Goal: Information Seeking & Learning: Learn about a topic

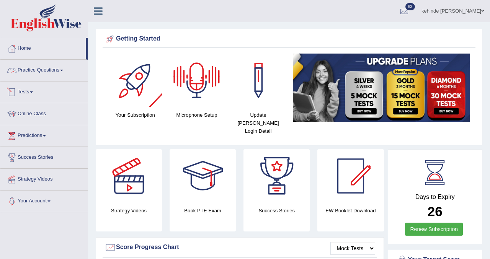
click at [28, 93] on link "Tests" at bounding box center [43, 91] width 87 height 19
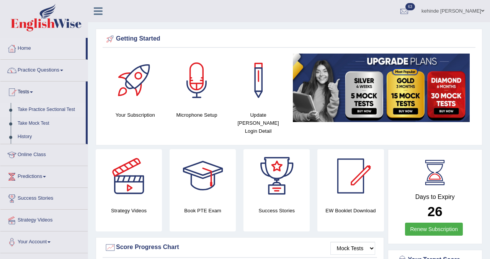
click at [30, 110] on link "Take Practice Sectional Test" at bounding box center [50, 110] width 72 height 14
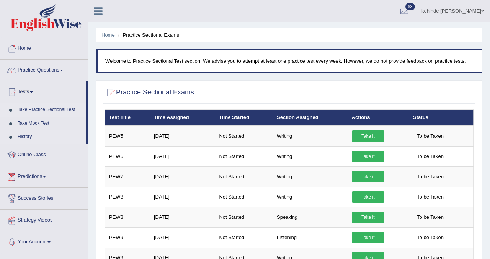
click at [27, 134] on link "History" at bounding box center [50, 137] width 72 height 14
click at [24, 136] on link "History" at bounding box center [50, 137] width 72 height 14
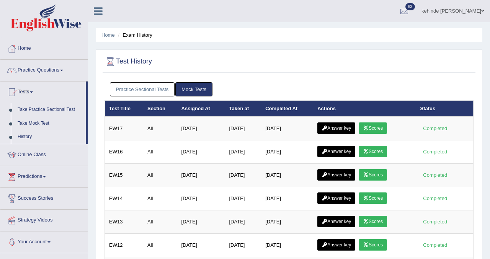
click at [143, 91] on link "Practice Sectional Tests" at bounding box center [142, 89] width 65 height 14
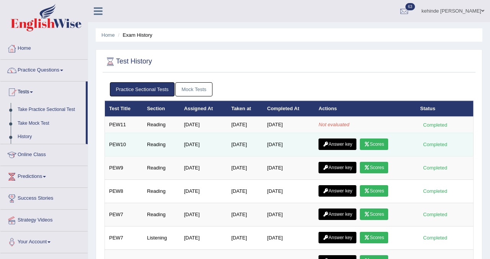
click at [344, 147] on link "Answer key" at bounding box center [337, 144] width 38 height 11
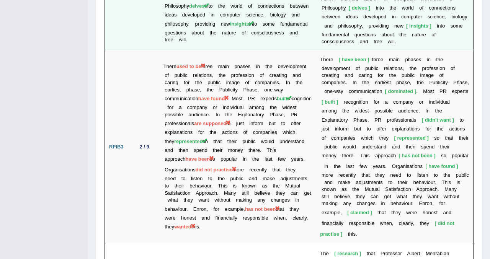
scroll to position [1393, 0]
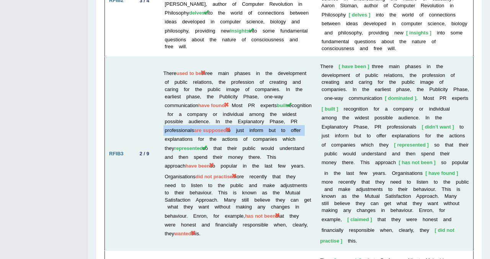
drag, startPoint x: 219, startPoint y: 130, endPoint x: 229, endPoint y: 141, distance: 15.2
click at [229, 141] on td "There used to be three main phases in the development of public relations, the …" at bounding box center [237, 154] width 157 height 194
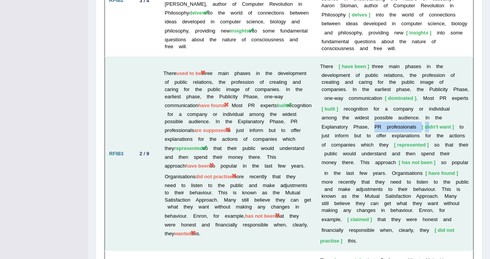
drag, startPoint x: 387, startPoint y: 124, endPoint x: 442, endPoint y: 123, distance: 55.1
click at [442, 123] on td "T h e r e have been t h r e e m a i n p h a s e s i n t h e d e v e l o p m e n…" at bounding box center [394, 154] width 157 height 194
click at [409, 124] on b "n" at bounding box center [408, 127] width 3 height 6
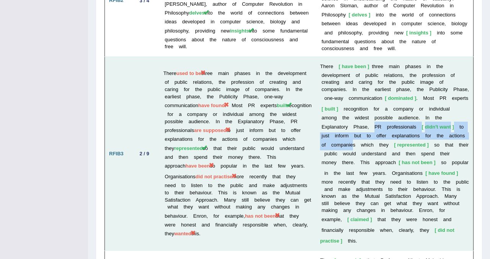
drag, startPoint x: 388, startPoint y: 124, endPoint x: 373, endPoint y: 147, distance: 27.7
click at [375, 143] on td "T h e r e have been t h r e e m a i n p h a s e s i n t h e d e v e l o p m e n…" at bounding box center [394, 154] width 157 height 194
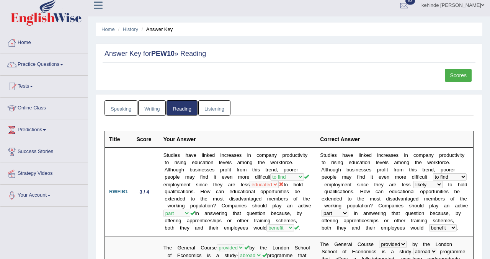
scroll to position [0, 0]
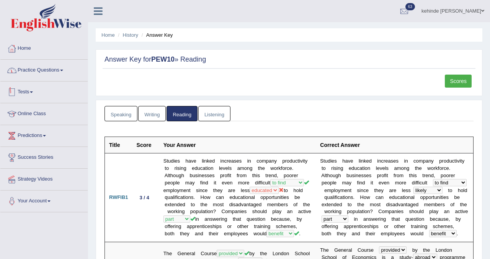
click at [47, 67] on link "Practice Questions" at bounding box center [43, 69] width 87 height 19
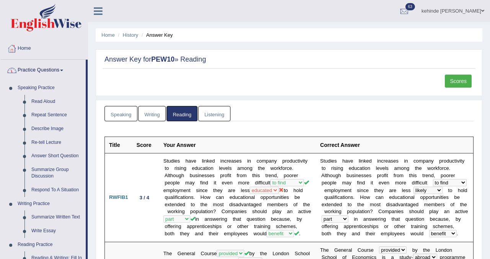
click at [39, 74] on link "Practice Questions" at bounding box center [42, 69] width 85 height 19
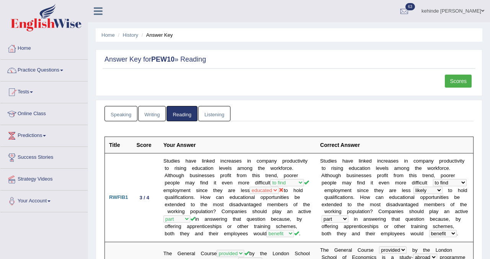
click at [27, 93] on link "Tests" at bounding box center [43, 91] width 87 height 19
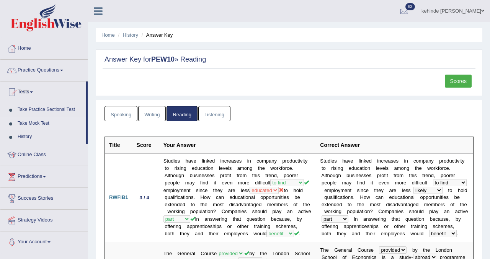
click at [25, 124] on link "Take Mock Test" at bounding box center [50, 124] width 72 height 14
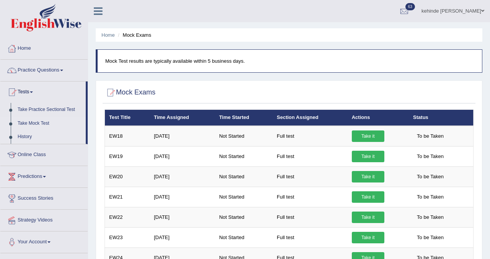
click at [24, 137] on link "History" at bounding box center [50, 137] width 72 height 14
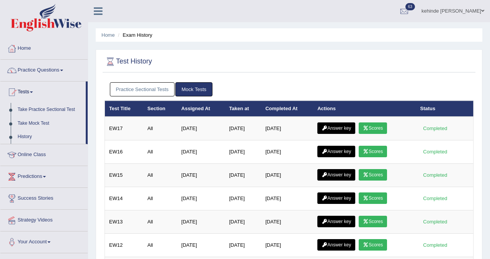
click at [151, 92] on link "Practice Sectional Tests" at bounding box center [142, 89] width 65 height 14
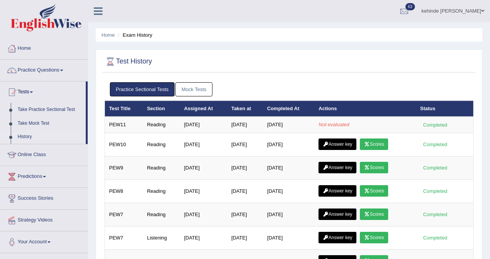
click at [25, 140] on link "History" at bounding box center [50, 137] width 72 height 14
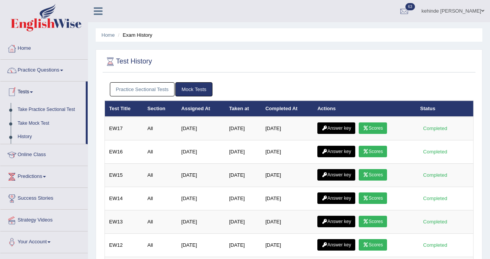
click at [119, 88] on link "Practice Sectional Tests" at bounding box center [142, 89] width 65 height 14
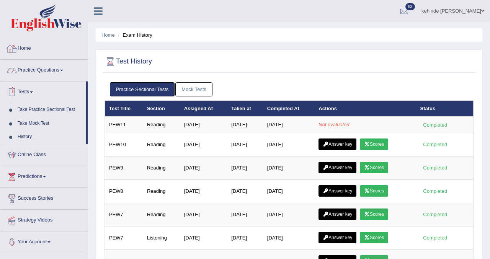
click at [27, 48] on link "Home" at bounding box center [43, 47] width 87 height 19
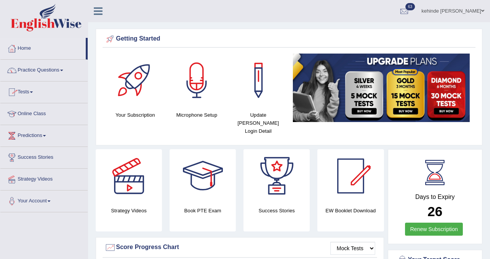
click at [24, 94] on link "Tests" at bounding box center [43, 91] width 87 height 19
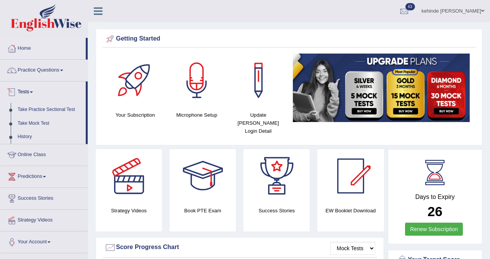
click at [29, 91] on link "Tests" at bounding box center [42, 91] width 85 height 19
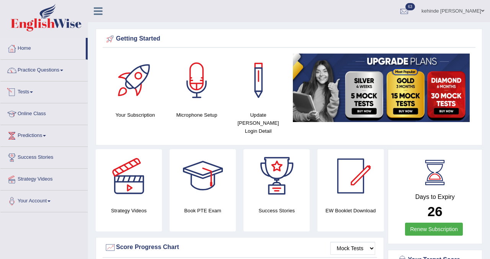
click at [25, 95] on link "Tests" at bounding box center [43, 91] width 87 height 19
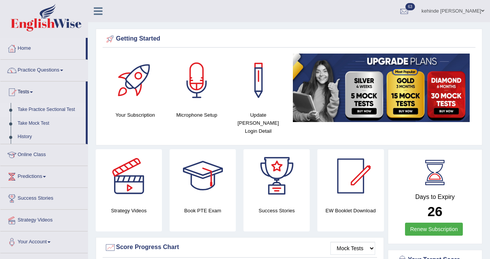
click at [36, 110] on link "Take Practice Sectional Test" at bounding box center [50, 110] width 72 height 14
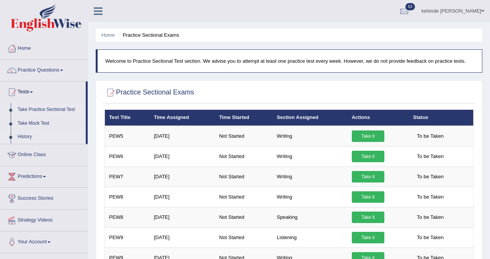
click at [30, 135] on link "History" at bounding box center [50, 137] width 72 height 14
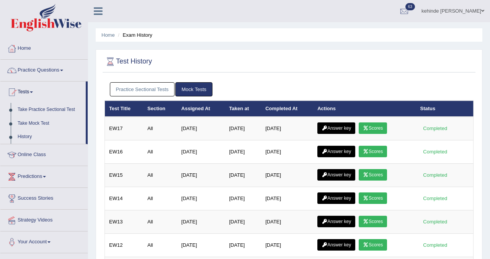
click at [123, 91] on link "Practice Sectional Tests" at bounding box center [142, 89] width 65 height 14
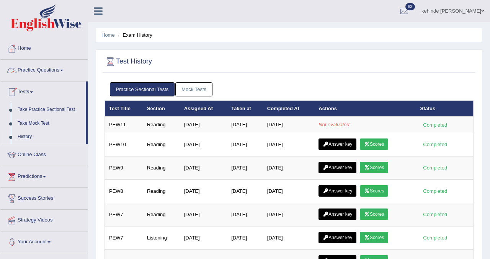
click at [21, 91] on link "Tests" at bounding box center [42, 91] width 85 height 19
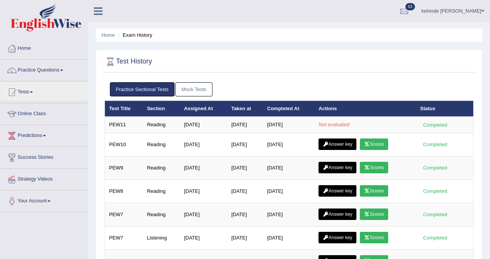
click at [31, 112] on link "Online Class" at bounding box center [43, 112] width 87 height 19
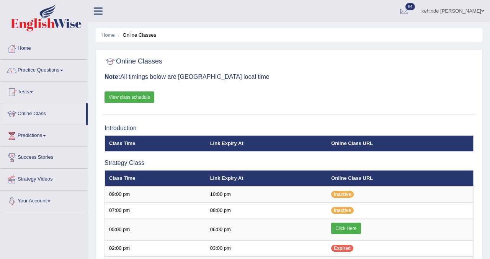
click at [26, 91] on link "Tests" at bounding box center [43, 91] width 87 height 19
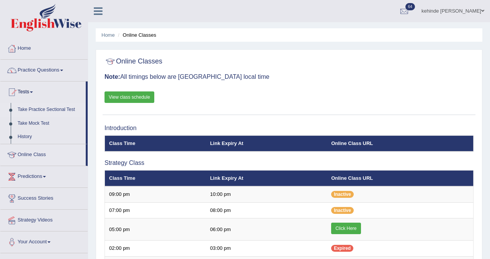
click at [24, 110] on link "Take Practice Sectional Test" at bounding box center [50, 110] width 72 height 14
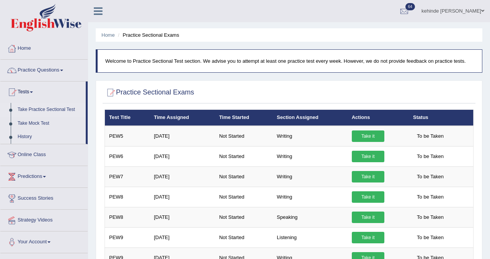
click at [25, 137] on link "History" at bounding box center [50, 137] width 72 height 14
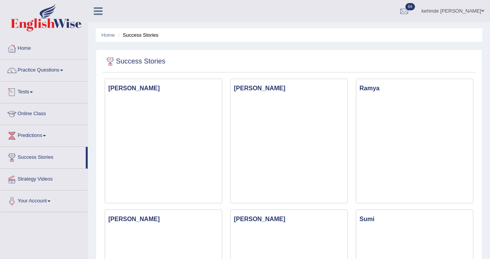
click at [25, 92] on link "Tests" at bounding box center [43, 91] width 87 height 19
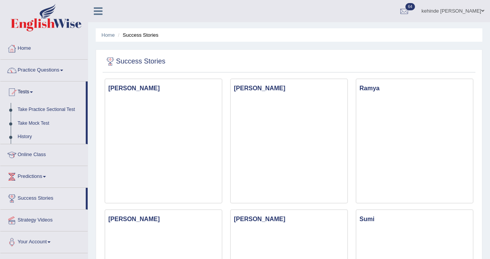
click at [23, 139] on link "History" at bounding box center [50, 137] width 72 height 14
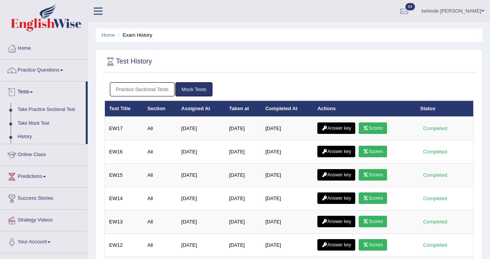
click at [124, 87] on link "Practice Sectional Tests" at bounding box center [142, 89] width 65 height 14
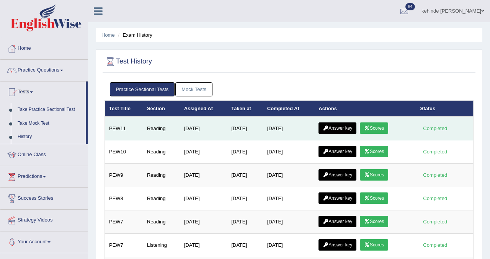
click at [335, 127] on link "Answer key" at bounding box center [337, 127] width 38 height 11
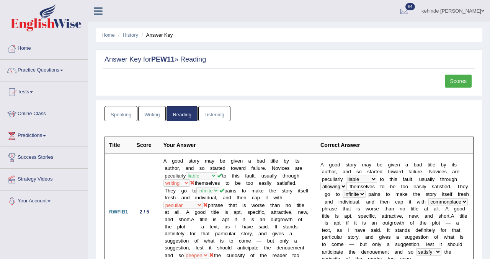
click at [454, 79] on link "Scores" at bounding box center [458, 81] width 27 height 13
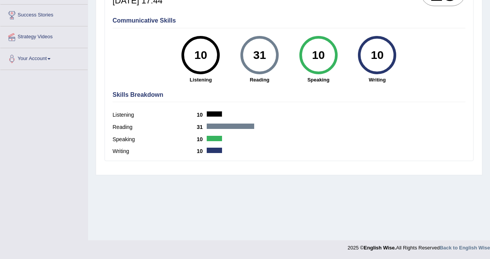
scroll to position [143, 0]
click at [485, 21] on div "Home History Scores Scores on PEW11 » reading English Wise | PEW11 | SCORE REPO…" at bounding box center [289, 48] width 402 height 383
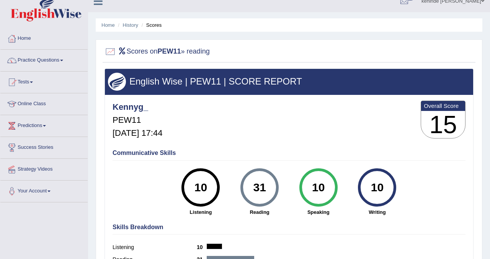
scroll to position [0, 0]
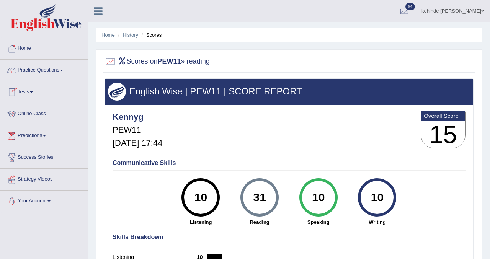
click at [27, 94] on link "Tests" at bounding box center [43, 91] width 87 height 19
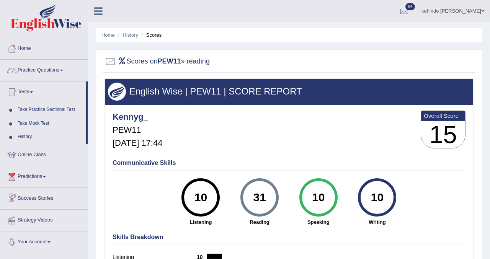
click at [29, 69] on link "Practice Questions" at bounding box center [43, 69] width 87 height 19
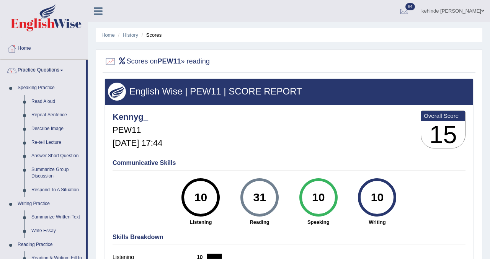
click at [89, 186] on div "Home History Scores Scores on PEW11 » reading English Wise | PEW11 | SCORE REPO…" at bounding box center [289, 191] width 402 height 383
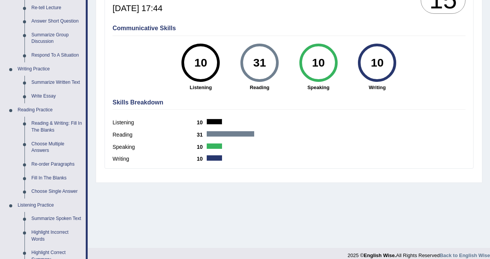
scroll to position [138, 0]
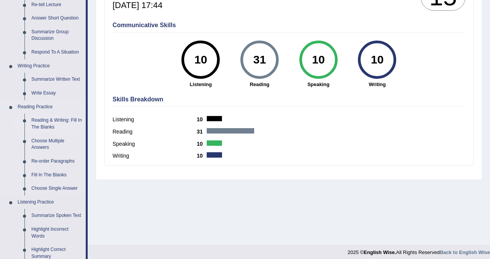
click at [41, 124] on link "Reading & Writing: Fill In The Blanks" at bounding box center [57, 124] width 58 height 20
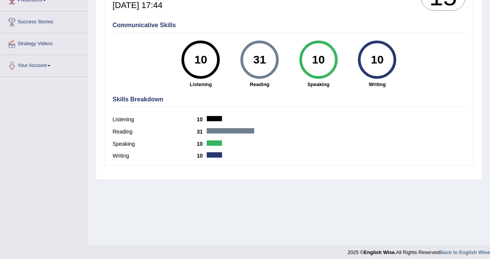
scroll to position [143, 0]
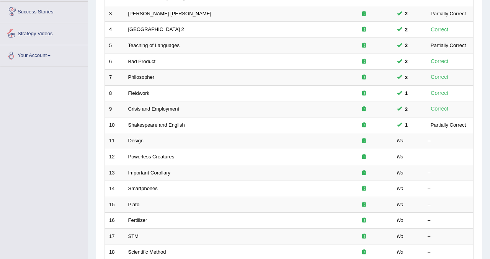
scroll to position [175, 0]
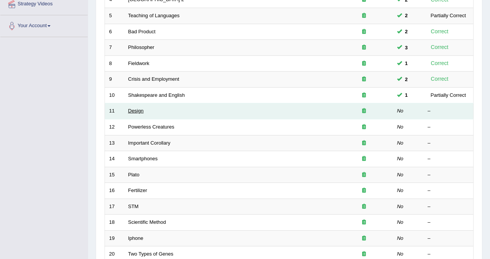
click at [134, 112] on link "Design" at bounding box center [135, 111] width 15 height 6
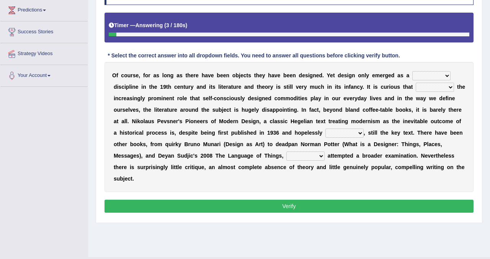
scroll to position [136, 0]
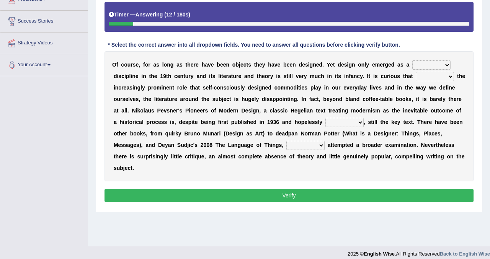
click at [429, 62] on select "bilateral ubiquitous foremost dedicated" at bounding box center [431, 64] width 38 height 9
click at [422, 65] on select "bilateral ubiquitous foremost dedicated" at bounding box center [431, 64] width 38 height 9
select select "bilateral"
click at [412, 60] on select "bilateral ubiquitous foremost dedicated" at bounding box center [431, 64] width 38 height 9
click at [422, 79] on select "since despite within through" at bounding box center [435, 76] width 38 height 9
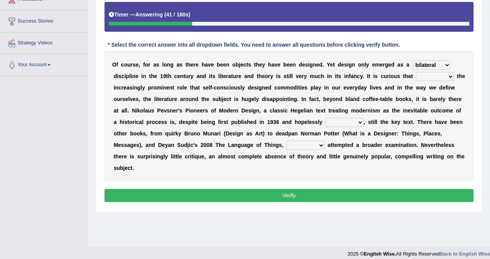
select select "despite"
click at [416, 72] on select "since despite within through" at bounding box center [435, 76] width 38 height 9
click at [334, 121] on select "dates dating date dated" at bounding box center [344, 122] width 38 height 9
click at [329, 121] on select "dates dating date dated" at bounding box center [344, 122] width 38 height 9
select select "dated"
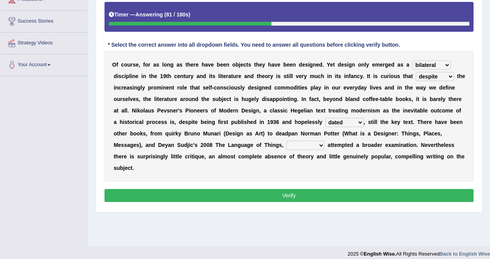
click at [325, 118] on select "dates dating date dated" at bounding box center [344, 122] width 38 height 9
click at [302, 143] on select "which then however as" at bounding box center [305, 145] width 38 height 9
click at [300, 144] on select "which then however as" at bounding box center [305, 145] width 38 height 9
select select "then"
click at [286, 141] on select "which then however as" at bounding box center [305, 145] width 38 height 9
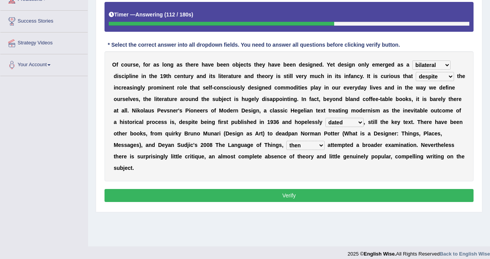
click at [423, 65] on select "bilateral ubiquitous foremost dedicated" at bounding box center [431, 64] width 38 height 9
click at [415, 65] on select "bilateral ubiquitous foremost dedicated" at bounding box center [431, 64] width 38 height 9
click at [412, 60] on select "bilateral ubiquitous foremost dedicated" at bounding box center [431, 64] width 38 height 9
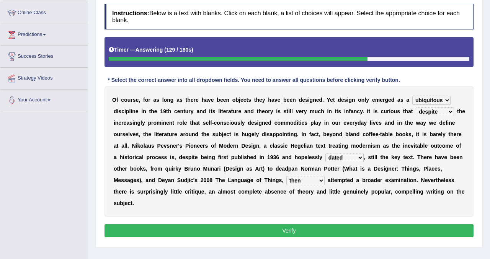
scroll to position [102, 0]
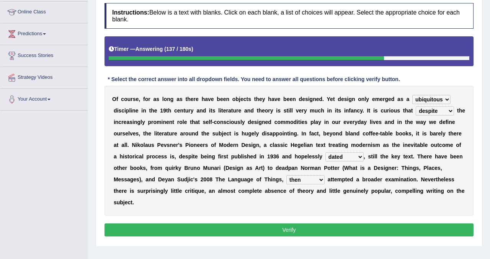
click at [418, 98] on select "bilateral ubiquitous foremost dedicated" at bounding box center [431, 99] width 38 height 9
click at [426, 99] on select "bilateral ubiquitous foremost dedicated" at bounding box center [431, 99] width 38 height 9
select select "foremost"
click at [412, 95] on select "bilateral ubiquitous foremost dedicated" at bounding box center [431, 99] width 38 height 9
click at [336, 156] on select "dates dating date dated" at bounding box center [344, 156] width 38 height 9
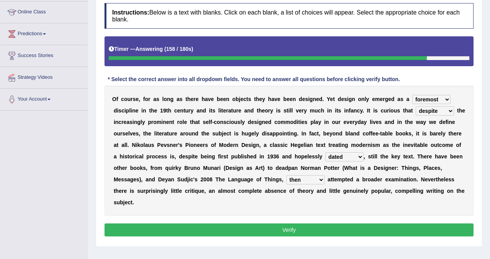
click at [325, 152] on select "dates dating date dated" at bounding box center [344, 156] width 38 height 9
click at [336, 156] on select "dates dating date dated" at bounding box center [344, 156] width 38 height 9
click at [325, 152] on select "dates dating date dated" at bounding box center [344, 156] width 38 height 9
click at [311, 183] on select "which then however as" at bounding box center [305, 179] width 38 height 9
click at [286, 175] on select "which then however as" at bounding box center [305, 179] width 38 height 9
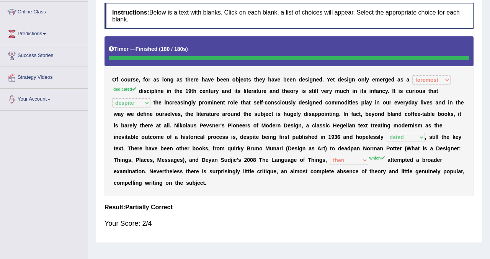
click at [124, 90] on sup "dedicated" at bounding box center [124, 89] width 23 height 5
drag, startPoint x: 128, startPoint y: 90, endPoint x: 108, endPoint y: 91, distance: 19.6
click at [108, 91] on div "O f c o u r s e , f o r a s l o n g a s t h e r e h a v e b e e n o b j e c t s…" at bounding box center [288, 116] width 369 height 160
drag, startPoint x: 108, startPoint y: 91, endPoint x: 142, endPoint y: 88, distance: 34.2
click at [142, 88] on div "O f c o u r s e , f o r a s l o n g a s t h e r e h a v e b e e n o b j e c t s…" at bounding box center [288, 116] width 369 height 160
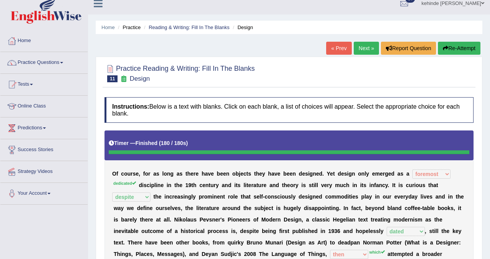
scroll to position [0, 0]
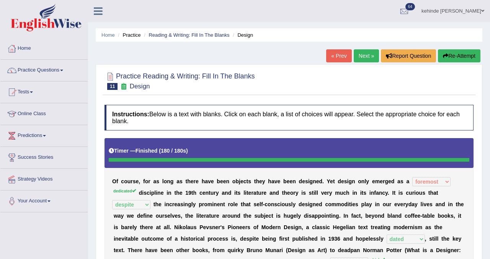
click at [357, 56] on link "Next »" at bounding box center [366, 55] width 25 height 13
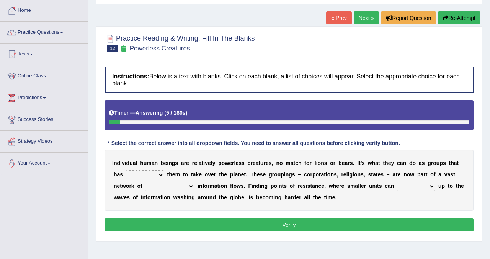
scroll to position [46, 0]
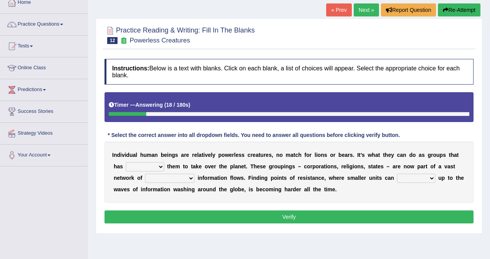
click at [148, 168] on select "enabled contended embodied conjured" at bounding box center [145, 166] width 38 height 9
select select "enabled"
click at [126, 162] on select "enabled contended embodied conjured" at bounding box center [145, 166] width 38 height 9
click at [159, 179] on select "interconnected overlapping fastened exploited" at bounding box center [169, 178] width 49 height 9
select select "interconnected"
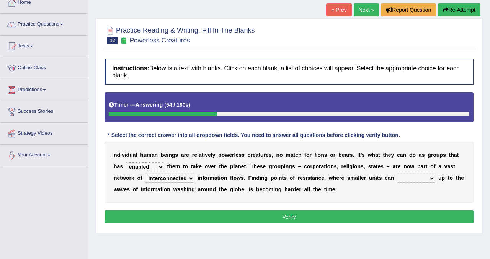
click at [145, 174] on select "interconnected overlapping fastened exploited" at bounding box center [169, 178] width 49 height 9
click at [400, 180] on select "stand raise hail pump" at bounding box center [416, 178] width 38 height 9
click at [408, 178] on select "stand raise hail pump" at bounding box center [416, 178] width 38 height 9
click at [409, 175] on select "stand raise hail pump" at bounding box center [416, 178] width 38 height 9
click at [417, 176] on select "stand raise hail pump" at bounding box center [416, 178] width 38 height 9
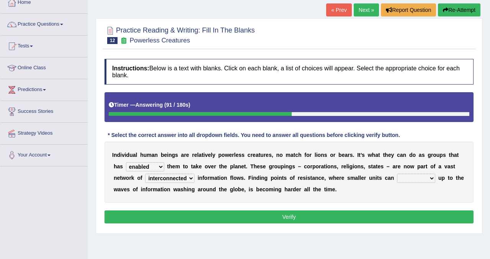
click at [406, 180] on select "stand raise hail pump" at bounding box center [416, 178] width 38 height 9
select select "stand"
click at [397, 174] on select "stand raise hail pump" at bounding box center [416, 178] width 38 height 9
click at [409, 177] on select "stand raise hail pump" at bounding box center [416, 178] width 38 height 9
click at [397, 174] on select "stand raise hail pump" at bounding box center [416, 178] width 38 height 9
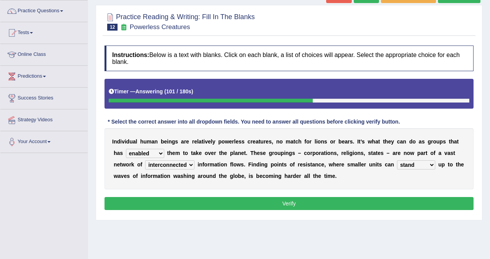
scroll to position [60, 0]
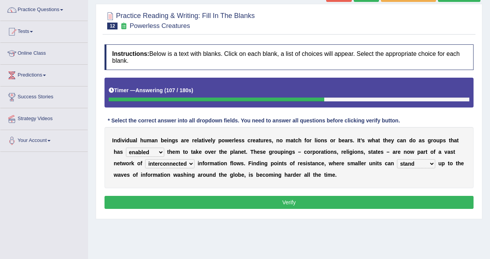
click at [228, 199] on button "Verify" at bounding box center [288, 202] width 369 height 13
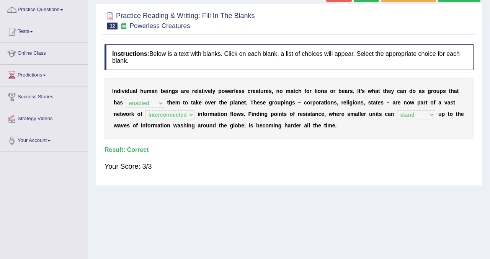
scroll to position [0, 0]
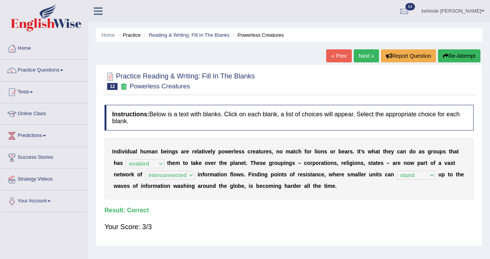
click at [362, 54] on link "Next »" at bounding box center [366, 55] width 25 height 13
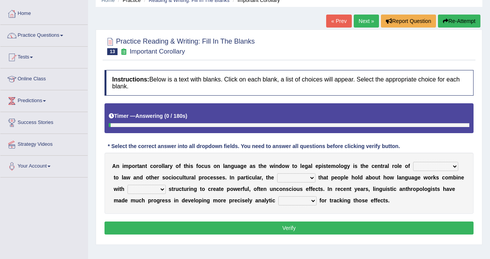
scroll to position [34, 0]
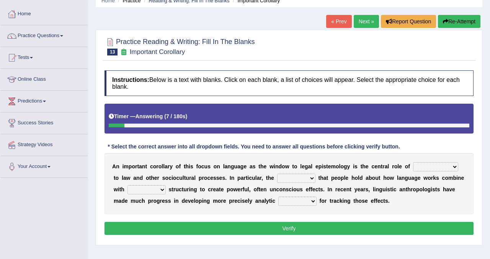
click at [437, 163] on select "discourse epoch dialect acquaintance" at bounding box center [435, 166] width 45 height 9
click at [422, 168] on select "discourse epoch dialect acquaintance" at bounding box center [435, 166] width 45 height 9
click at [424, 161] on div "A n i m p o r t a n t c o r o l l a r y o f t h i s f o c u s o n l a n g u a g…" at bounding box center [288, 183] width 369 height 61
click at [422, 164] on select "discourse epoch dialect acquaintance" at bounding box center [435, 166] width 45 height 9
click at [419, 166] on select "discourse epoch dialect acquaintance" at bounding box center [435, 166] width 45 height 9
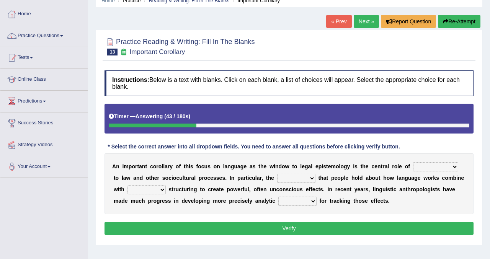
select select "epoch"
click at [413, 162] on select "discourse epoch dialect acquaintance" at bounding box center [435, 166] width 45 height 9
click at [287, 175] on select "deviation besmirch consent ideas" at bounding box center [296, 178] width 38 height 9
select select "ideas"
click at [277, 174] on select "deviation besmirch consent ideas" at bounding box center [296, 178] width 38 height 9
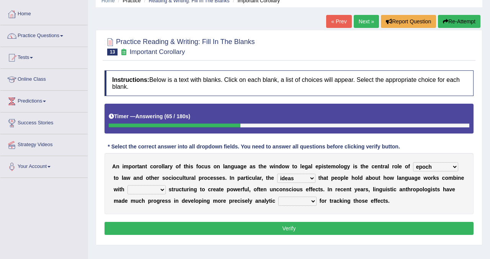
click at [162, 182] on div "A n i m p o r t a n t c o r o l l a r y o f t h i s f o c u s o n l a n g u a g…" at bounding box center [288, 183] width 369 height 61
click at [161, 185] on select "mandatory linguistic legitimate customary" at bounding box center [146, 189] width 38 height 9
click at [161, 189] on select "mandatory linguistic legitimate customary" at bounding box center [146, 189] width 38 height 9
select select "linguistic"
click at [127, 185] on select "mandatory linguistic legitimate customary" at bounding box center [146, 189] width 38 height 9
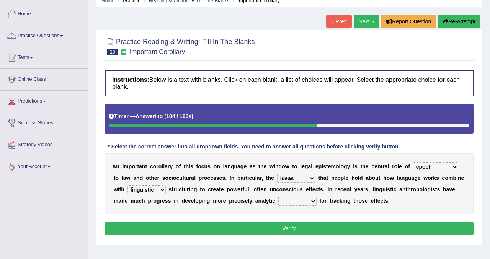
click at [291, 205] on select "tools appetite albums stroke" at bounding box center [297, 201] width 38 height 9
click at [289, 198] on select "tools appetite albums stroke" at bounding box center [297, 201] width 38 height 9
select select "tools"
click at [278, 197] on select "tools appetite albums stroke" at bounding box center [297, 201] width 38 height 9
click at [155, 188] on select "mandatory linguistic legitimate customary" at bounding box center [146, 189] width 38 height 9
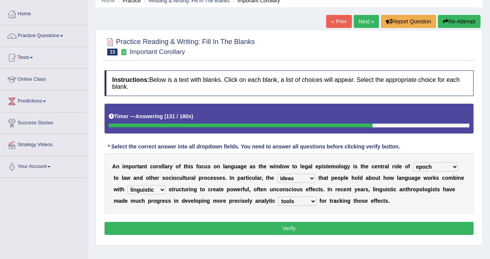
click at [297, 178] on select "deviation besmirch consent ideas" at bounding box center [296, 178] width 38 height 9
click at [152, 189] on select "mandatory linguistic legitimate customary" at bounding box center [146, 189] width 38 height 9
click at [127, 185] on select "mandatory linguistic legitimate customary" at bounding box center [146, 189] width 38 height 9
click at [158, 188] on select "mandatory linguistic legitimate customary" at bounding box center [146, 189] width 38 height 9
click at [127, 185] on select "mandatory linguistic legitimate customary" at bounding box center [146, 189] width 38 height 9
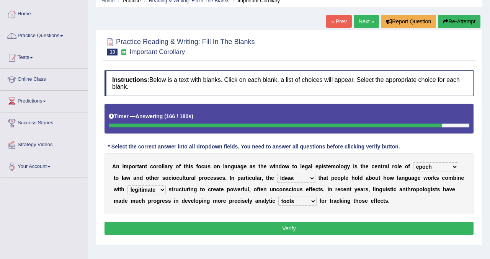
click at [159, 188] on select "mandatory linguistic legitimate customary" at bounding box center [146, 189] width 38 height 9
select select "linguistic"
click at [127, 185] on select "mandatory linguistic legitimate customary" at bounding box center [146, 189] width 38 height 9
click at [153, 188] on select "mandatory linguistic legitimate customary" at bounding box center [146, 189] width 38 height 9
click at [127, 185] on select "mandatory linguistic legitimate customary" at bounding box center [146, 189] width 38 height 9
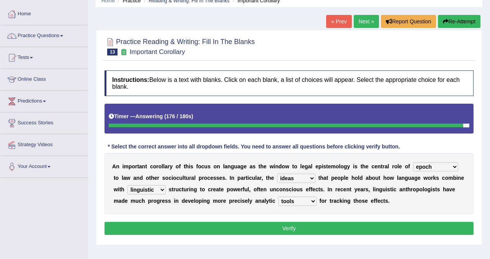
click at [153, 188] on select "mandatory linguistic legitimate customary" at bounding box center [146, 189] width 38 height 9
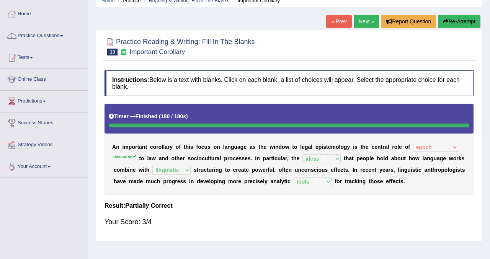
click at [357, 25] on link "Next »" at bounding box center [366, 21] width 25 height 13
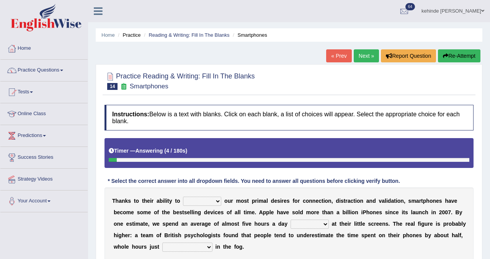
click at [208, 204] on select "hijack describe sharpen conserve" at bounding box center [202, 201] width 38 height 9
click at [209, 197] on select "hijack describe sharpen conserve" at bounding box center [202, 201] width 38 height 9
select select "conserve"
click at [183, 197] on select "hijack describe sharpen conserve" at bounding box center [202, 201] width 38 height 9
click at [209, 202] on select "hijack describe sharpen conserve" at bounding box center [202, 201] width 38 height 9
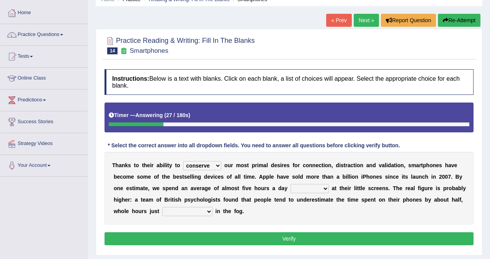
scroll to position [37, 0]
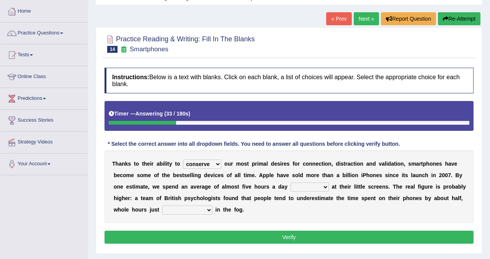
click at [305, 186] on select "watching waggling snoring staring" at bounding box center [309, 187] width 38 height 9
select select "staring"
click at [290, 183] on select "watching waggling snoring staring" at bounding box center [309, 187] width 38 height 9
click at [202, 209] on select "has evaporated evaporating evaporate evaporates" at bounding box center [187, 210] width 50 height 9
click at [199, 208] on select "has evaporated evaporating evaporate evaporates" at bounding box center [187, 210] width 50 height 9
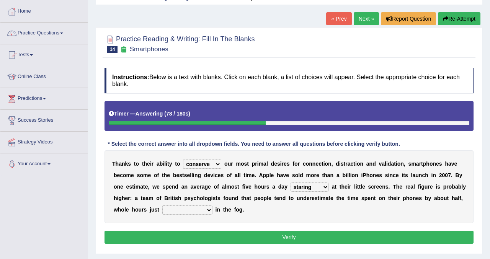
click at [162, 206] on select "has evaporated evaporating evaporate evaporates" at bounding box center [187, 210] width 50 height 9
click at [199, 208] on select "has evaporated evaporating evaporate evaporates" at bounding box center [187, 210] width 50 height 9
select select "evaporating"
click at [162, 206] on select "has evaporated evaporating evaporate evaporates" at bounding box center [187, 210] width 50 height 9
click at [207, 163] on select "hijack describe sharpen conserve" at bounding box center [202, 164] width 38 height 9
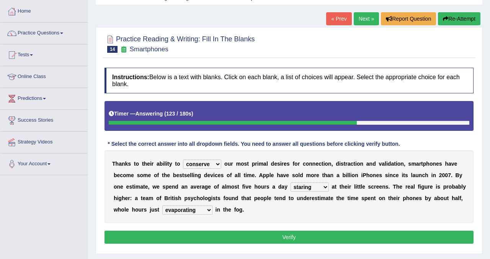
click at [183, 160] on select "hijack describe sharpen conserve" at bounding box center [202, 164] width 38 height 9
click at [208, 165] on select "hijack describe sharpen conserve" at bounding box center [202, 164] width 38 height 9
click at [183, 160] on select "hijack describe sharpen conserve" at bounding box center [202, 164] width 38 height 9
click at [208, 165] on select "hijack describe sharpen conserve" at bounding box center [202, 164] width 38 height 9
click at [183, 160] on select "hijack describe sharpen conserve" at bounding box center [202, 164] width 38 height 9
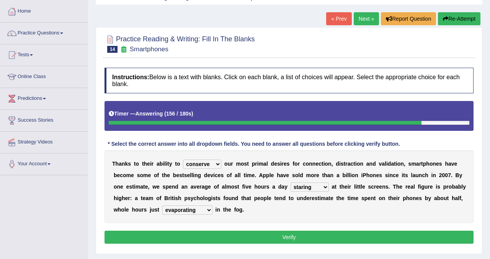
click at [208, 165] on select "hijack describe sharpen conserve" at bounding box center [202, 164] width 38 height 9
click at [215, 163] on select "hijack describe sharpen conserve" at bounding box center [202, 164] width 38 height 9
click at [214, 165] on select "hijack describe sharpen conserve" at bounding box center [202, 164] width 38 height 9
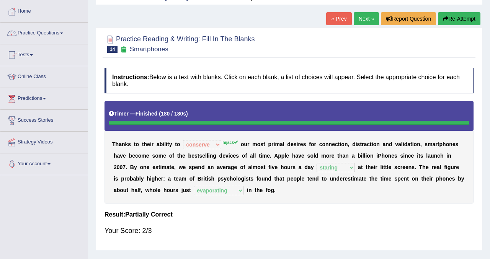
click at [357, 23] on link "Next »" at bounding box center [366, 18] width 25 height 13
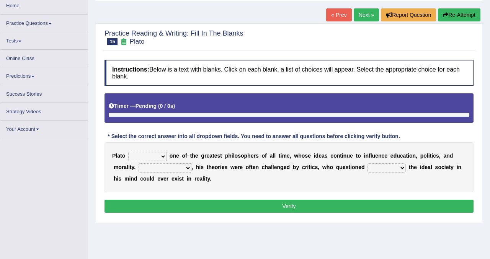
scroll to position [49, 0]
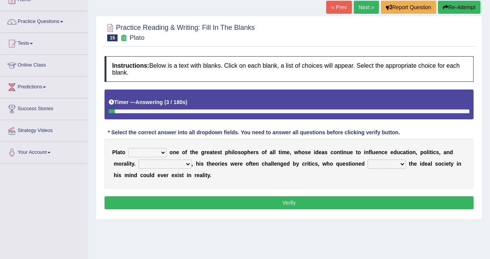
click at [148, 151] on select "keeps comes claims remains" at bounding box center [147, 152] width 38 height 9
select select "claims"
click at [128, 148] on select "keeps comes claims remains" at bounding box center [147, 152] width 38 height 9
click at [152, 154] on select "keeps comes claims remains" at bounding box center [147, 152] width 38 height 9
click at [164, 164] on select "Notwithstanding So However Whatever" at bounding box center [165, 164] width 53 height 9
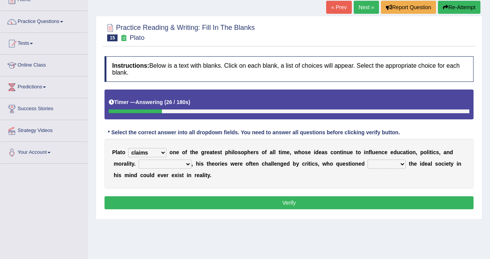
click at [171, 163] on select "Notwithstanding So However Whatever" at bounding box center [165, 164] width 53 height 9
select select "However"
click at [139, 160] on select "Notwithstanding So However Whatever" at bounding box center [165, 164] width 53 height 9
click at [162, 167] on select "Notwithstanding So However Whatever" at bounding box center [165, 164] width 53 height 9
click at [380, 166] on select "which what that whether" at bounding box center [386, 164] width 38 height 9
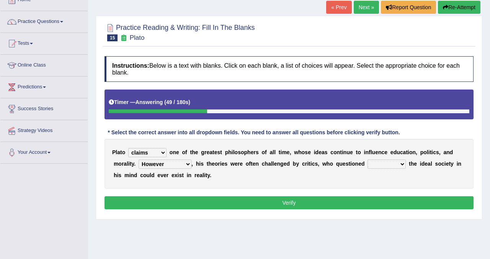
select select "whether"
click at [367, 160] on select "which what that whether" at bounding box center [386, 164] width 38 height 9
click at [160, 151] on select "keeps comes claims remains" at bounding box center [147, 152] width 38 height 9
select select "keeps"
click at [128, 148] on select "keeps comes claims remains" at bounding box center [147, 152] width 38 height 9
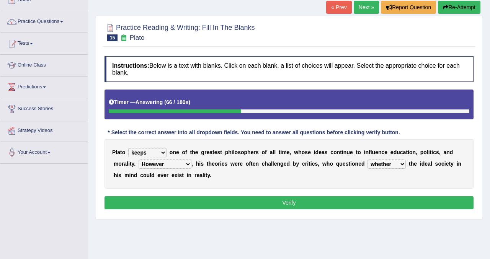
click at [140, 151] on select "keeps comes claims remains" at bounding box center [147, 152] width 38 height 9
click at [128, 148] on select "keeps comes claims remains" at bounding box center [147, 152] width 38 height 9
click at [143, 152] on select "keeps comes claims remains" at bounding box center [147, 152] width 38 height 9
click at [157, 152] on select "keeps comes claims remains" at bounding box center [147, 152] width 38 height 9
click at [220, 203] on button "Verify" at bounding box center [288, 202] width 369 height 13
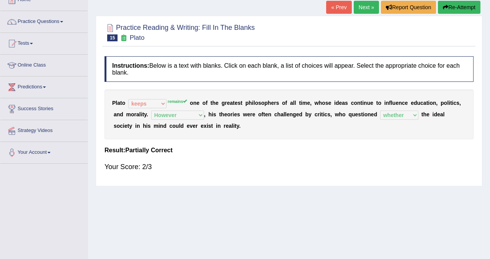
click at [360, 4] on link "Next »" at bounding box center [366, 7] width 25 height 13
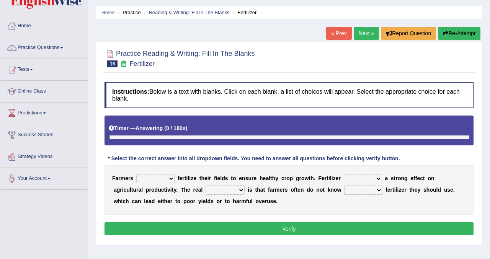
scroll to position [38, 0]
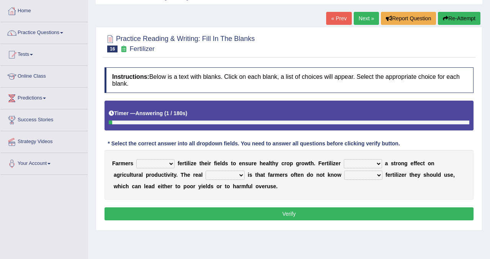
click at [158, 167] on select "must should need can" at bounding box center [155, 163] width 38 height 9
select select "must"
click at [136, 159] on select "must should need can" at bounding box center [155, 163] width 38 height 9
click at [348, 162] on select "has had have having" at bounding box center [363, 163] width 38 height 9
click at [353, 163] on select "has had have having" at bounding box center [363, 163] width 38 height 9
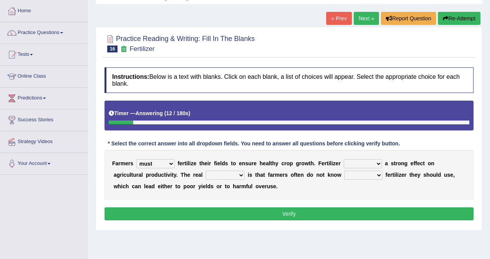
select select "has"
click at [344, 159] on select "has had have having" at bounding box center [363, 163] width 38 height 9
click at [215, 175] on select "problem question conclusion answer" at bounding box center [225, 175] width 39 height 9
select select "problem"
click at [206, 171] on select "problem question conclusion answer" at bounding box center [225, 175] width 39 height 9
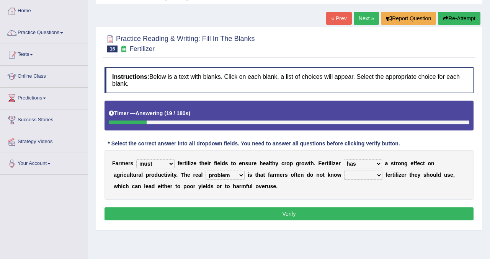
click at [268, 178] on b "f" at bounding box center [269, 175] width 2 height 6
click at [349, 176] on select "how much how many however so much" at bounding box center [363, 175] width 38 height 9
select select "how much"
click at [344, 171] on select "how much how many however so much" at bounding box center [363, 175] width 38 height 9
click at [309, 215] on button "Verify" at bounding box center [288, 213] width 369 height 13
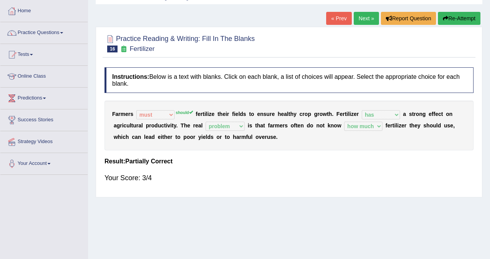
click at [357, 20] on link "Next »" at bounding box center [366, 18] width 25 height 13
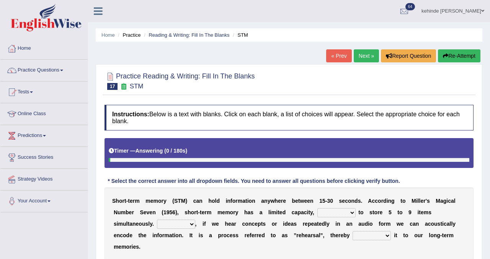
scroll to position [50, 0]
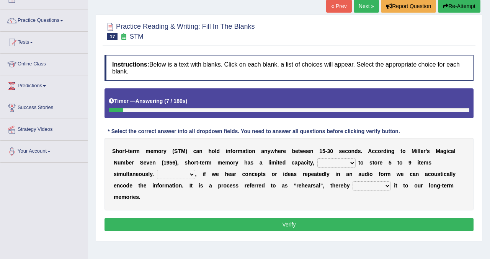
click at [332, 164] on select "being able is able be able unable" at bounding box center [336, 162] width 38 height 9
click at [336, 163] on select "being able is able be able unable" at bounding box center [336, 162] width 38 height 9
select select "being able"
click at [317, 158] on select "being able is able be able unable" at bounding box center [336, 162] width 38 height 9
click at [169, 172] on select "However So Moreover Therefore" at bounding box center [176, 174] width 38 height 9
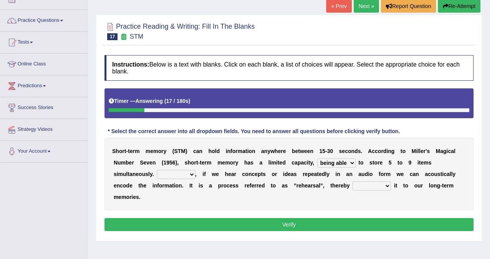
select select "However"
click at [157, 170] on select "However So Moreover Therefore" at bounding box center [176, 174] width 38 height 9
click at [356, 186] on select "commit commits commiting commited" at bounding box center [371, 185] width 38 height 9
click at [361, 188] on select "commit commits commiting commited" at bounding box center [371, 185] width 38 height 9
click at [352, 181] on select "commit commits commiting commited" at bounding box center [371, 185] width 38 height 9
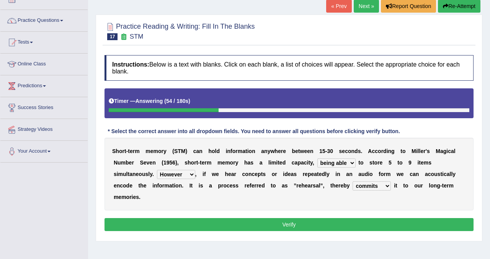
click at [372, 189] on select "commit commits commiting commited" at bounding box center [371, 185] width 38 height 9
click at [352, 181] on select "commit commits commiting commited" at bounding box center [371, 185] width 38 height 9
click at [365, 188] on select "commit commits commiting commited" at bounding box center [371, 185] width 38 height 9
click at [366, 187] on select "commit commits commiting commited" at bounding box center [371, 185] width 38 height 9
select select "commits"
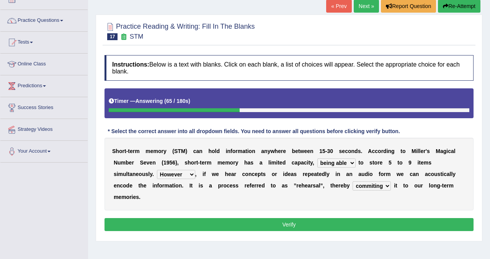
click at [352, 181] on select "commit commits commiting commited" at bounding box center [371, 185] width 38 height 9
click at [360, 196] on div "S h o r t - t e r m m e m o r y ( S T M ) c a n h o l d i n f o r m a t i o n a…" at bounding box center [288, 174] width 369 height 73
click at [307, 226] on button "Verify" at bounding box center [288, 224] width 369 height 13
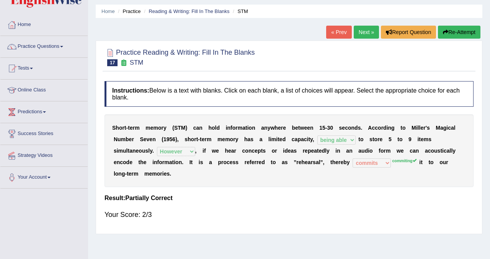
scroll to position [11, 0]
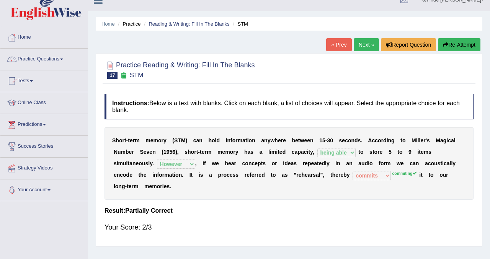
click at [354, 40] on link "Next »" at bounding box center [366, 44] width 25 height 13
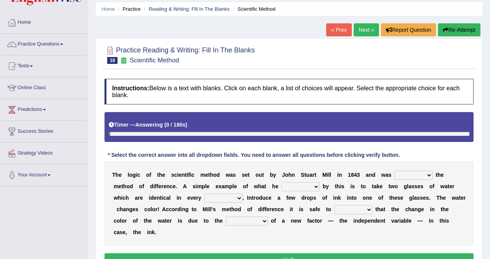
scroll to position [31, 0]
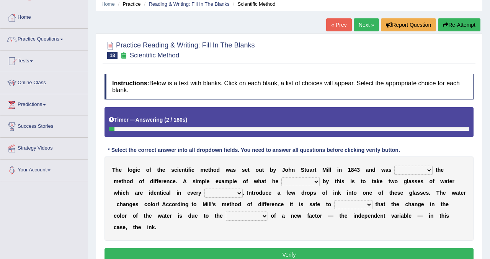
drag, startPoint x: 214, startPoint y: 171, endPoint x: 246, endPoint y: 171, distance: 32.2
click at [246, 171] on div "T h e l o g i c o f t h e s c i e n t i f i c m e t h o d w a s s e t o u t b y…" at bounding box center [288, 199] width 369 height 84
click at [246, 171] on b "e" at bounding box center [246, 170] width 3 height 6
click at [395, 171] on select "pointed claimed demanded named" at bounding box center [413, 170] width 38 height 9
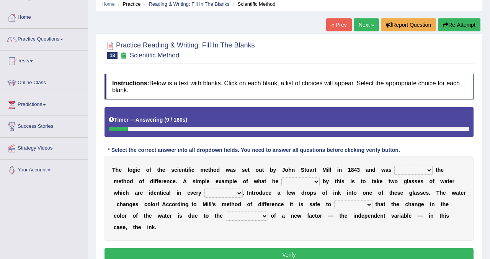
click at [401, 174] on select "pointed claimed demanded named" at bounding box center [413, 170] width 38 height 9
click at [393, 174] on div "T h e l o g i c o f t h e s c i e n t i f i c m e t h o d w a s s e t o u t b y…" at bounding box center [288, 199] width 369 height 84
click at [398, 172] on select "pointed claimed demanded named" at bounding box center [413, 170] width 38 height 9
click at [409, 170] on select "pointed claimed demanded named" at bounding box center [413, 170] width 38 height 9
click at [404, 178] on b "g" at bounding box center [405, 181] width 3 height 6
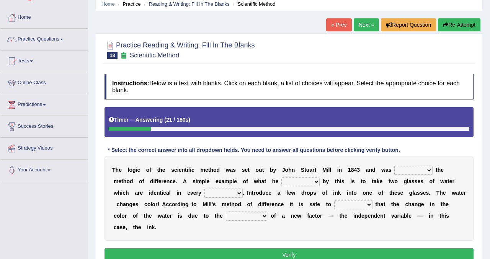
click at [405, 175] on select "pointed claimed demanded named" at bounding box center [413, 170] width 38 height 9
select select "demanded"
click at [394, 166] on select "pointed claimed demanded named" at bounding box center [413, 170] width 38 height 9
click at [252, 185] on div "T h e l o g i c o f t h e s c i e n t i f i c m e t h o d w a s s e t o u t b y…" at bounding box center [288, 199] width 369 height 84
click at [290, 185] on select "capped charged found meant" at bounding box center [300, 181] width 38 height 9
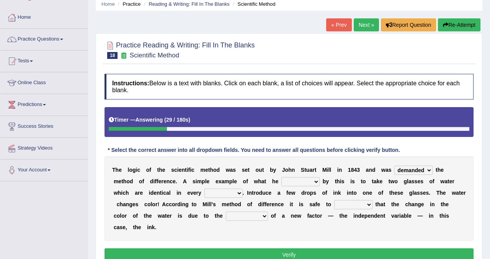
click at [282, 177] on select "capped charged found meant" at bounding box center [300, 181] width 38 height 9
click at [296, 182] on select "capped charged found meant" at bounding box center [300, 181] width 38 height 9
select select "meant"
click at [282, 177] on select "capped charged found meant" at bounding box center [300, 181] width 38 height 9
click at [217, 189] on select "thought identity measure respect" at bounding box center [223, 193] width 38 height 9
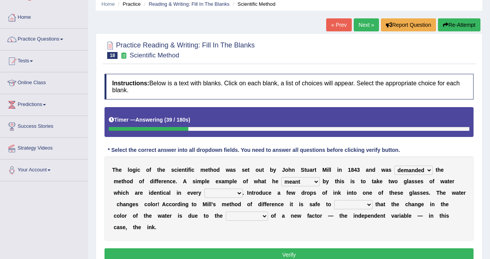
select select "measure"
click at [204, 189] on select "thought identity measure respect" at bounding box center [223, 193] width 38 height 9
click at [272, 197] on div "T h e l o g i c o f t h e s c i e n t i f i c m e t h o d w a s s e t o u t b y…" at bounding box center [288, 199] width 369 height 84
click at [347, 204] on select "assume discuss prefer acclaim" at bounding box center [353, 204] width 38 height 9
select select "assume"
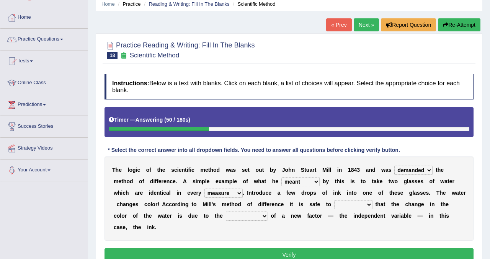
click at [334, 200] on select "assume discuss prefer acclaim" at bounding box center [353, 204] width 38 height 9
click at [246, 219] on select "introduction magnitude preparation purification" at bounding box center [247, 216] width 42 height 9
click at [230, 216] on select "introduction magnitude preparation purification" at bounding box center [247, 216] width 42 height 9
select select "magnitude"
click at [226, 212] on select "introduction magnitude preparation purification" at bounding box center [247, 216] width 42 height 9
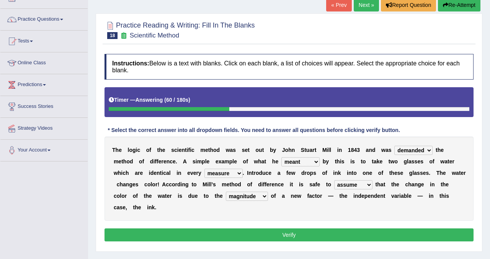
scroll to position [70, 0]
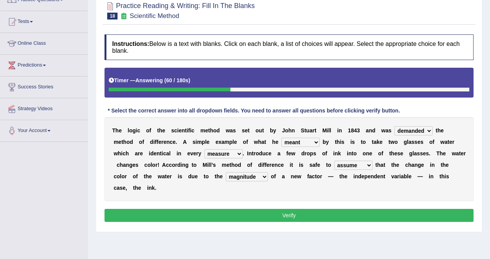
click at [249, 214] on button "Verify" at bounding box center [288, 215] width 369 height 13
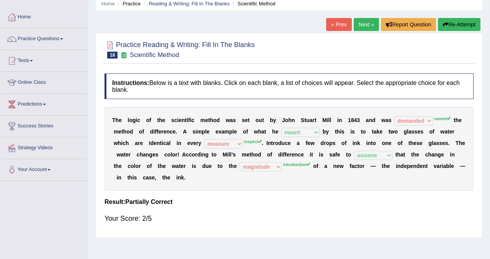
scroll to position [16, 0]
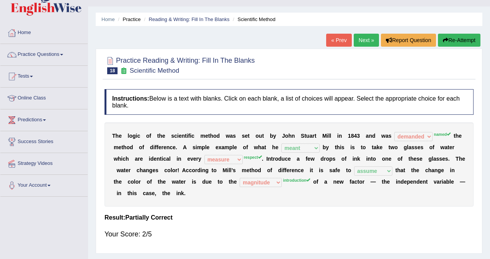
click at [358, 42] on link "Next »" at bounding box center [366, 40] width 25 height 13
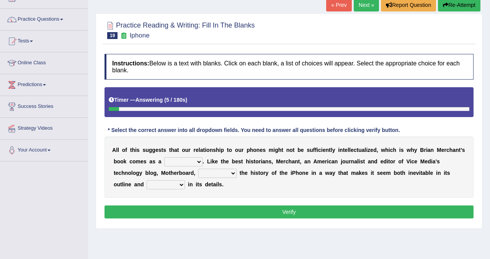
scroll to position [50, 0]
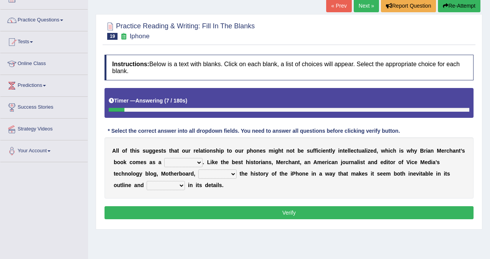
click at [184, 150] on div "A l l o f t h i s s u g g e s t s t h a t o u r r e l a t i o n s h i p t o o u…" at bounding box center [288, 167] width 369 height 61
click at [185, 150] on b "u" at bounding box center [186, 151] width 3 height 6
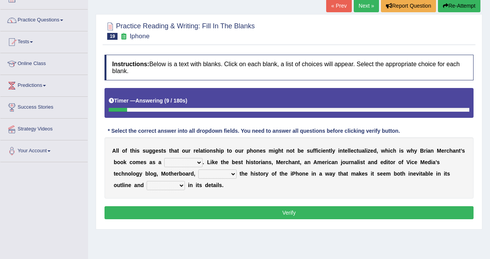
click at [185, 150] on b "u" at bounding box center [186, 151] width 3 height 6
drag, startPoint x: 133, startPoint y: 153, endPoint x: 147, endPoint y: 153, distance: 14.2
click at [147, 154] on div "A l l o f t h i s s u g g e s t s t h a t o u r r e l a t i o n s h i p t o o u…" at bounding box center [288, 167] width 369 height 61
click at [174, 164] on select "privilege relief demotion flash" at bounding box center [183, 162] width 38 height 9
select select "privilege"
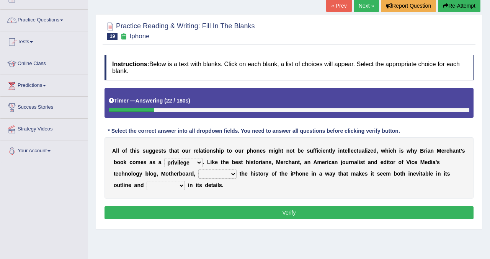
click at [165, 158] on select "privilege relief demotion flash" at bounding box center [183, 162] width 38 height 9
click at [210, 175] on select "enriches unpacks detours contorts" at bounding box center [217, 174] width 38 height 9
click at [216, 174] on select "enriches unpacks detours contorts" at bounding box center [217, 174] width 38 height 9
select select "unpacks"
click at [198, 170] on select "enriches unpacks detours contorts" at bounding box center [217, 174] width 38 height 9
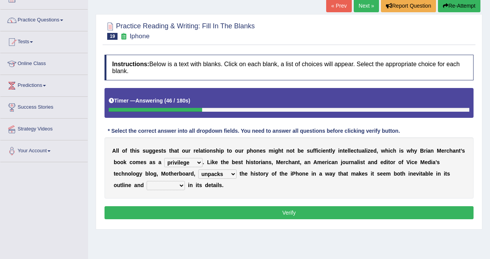
click at [230, 191] on div "A l l o f t h i s s u g g e s t s t h a t o u r r e l a t i o n s h i p t o o u…" at bounding box center [288, 167] width 369 height 61
click at [175, 186] on select "surprises surprised surprising surprise" at bounding box center [166, 185] width 38 height 9
click at [175, 188] on select "surprises surprised surprising surprise" at bounding box center [166, 185] width 38 height 9
select select "surprising"
click at [147, 181] on select "surprises surprised surprising surprise" at bounding box center [166, 185] width 38 height 9
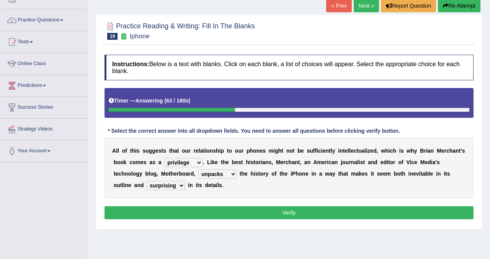
click at [165, 188] on select "surprises surprised surprising surprise" at bounding box center [166, 185] width 38 height 9
click at [154, 207] on button "Verify" at bounding box center [288, 212] width 369 height 13
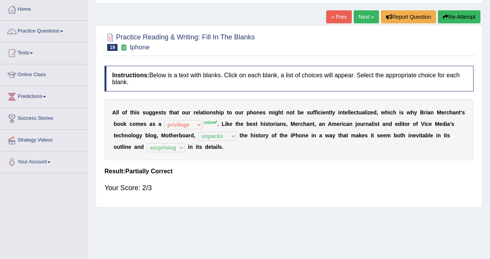
scroll to position [36, 0]
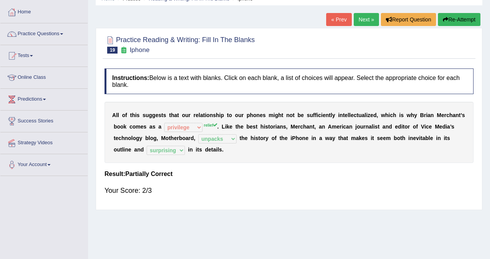
click at [354, 18] on link "Next »" at bounding box center [366, 19] width 25 height 13
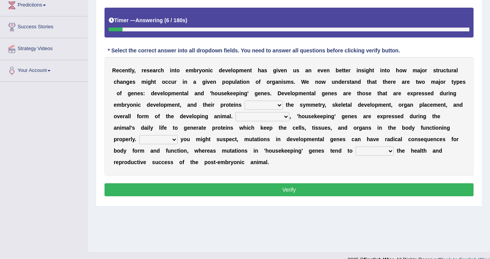
scroll to position [129, 0]
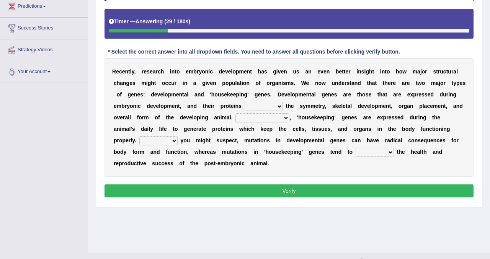
click at [256, 108] on select "push control hold elevate" at bounding box center [264, 106] width 38 height 9
select select "push"
click at [245, 102] on select "push control hold elevate" at bounding box center [264, 106] width 38 height 9
click at [168, 116] on b "h" at bounding box center [169, 117] width 3 height 6
click at [258, 116] on select "Correspondingly Inclusively Conversely In contrast" at bounding box center [262, 117] width 54 height 9
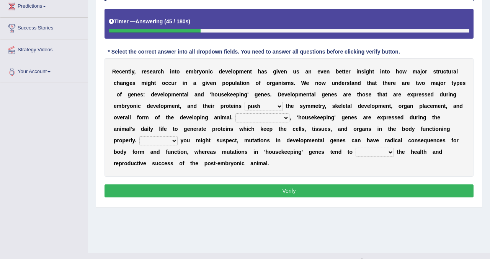
select select "Conversely"
click at [235, 113] on select "Correspondingly Inclusively Conversely In contrast" at bounding box center [262, 117] width 54 height 9
click at [262, 119] on select "Correspondingly Inclusively Conversely In contrast" at bounding box center [262, 117] width 54 height 9
click at [251, 117] on select "Correspondingly Inclusively Conversely In contrast" at bounding box center [262, 117] width 54 height 9
click at [268, 117] on select "Correspondingly Inclusively Conversely In contrast" at bounding box center [262, 117] width 54 height 9
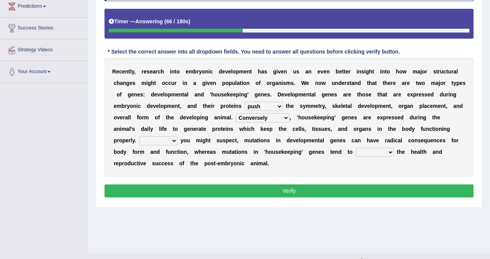
click at [146, 135] on div "R e c e n t l y , r e s e a r c h i n t o e m b r y o n i c d e v e l o p m e n…" at bounding box center [288, 117] width 369 height 119
click at [146, 138] on select "For As With Within" at bounding box center [158, 140] width 38 height 9
select select "As"
click at [139, 136] on select "For As With Within" at bounding box center [158, 140] width 38 height 9
click at [359, 150] on select "affect effect interrupt defect" at bounding box center [375, 152] width 38 height 9
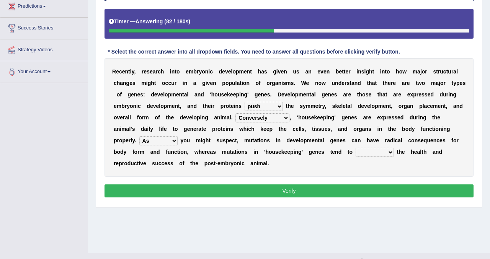
select select "affect"
click at [356, 148] on select "affect effect interrupt defect" at bounding box center [375, 152] width 38 height 9
click at [307, 191] on button "Verify" at bounding box center [288, 190] width 369 height 13
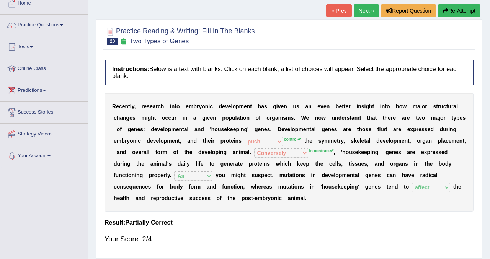
scroll to position [0, 0]
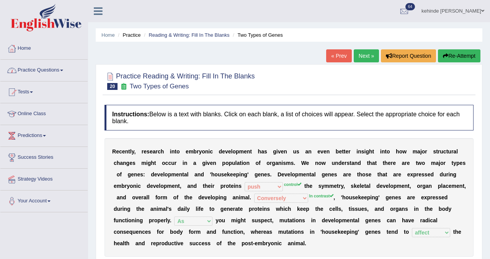
click at [46, 70] on link "Practice Questions" at bounding box center [43, 69] width 87 height 19
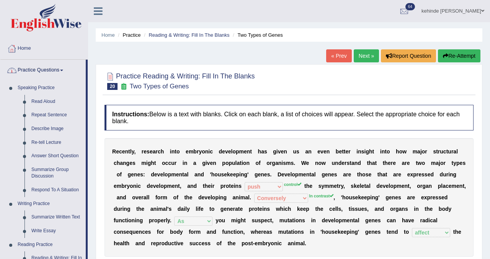
click at [46, 70] on link "Practice Questions" at bounding box center [42, 69] width 85 height 19
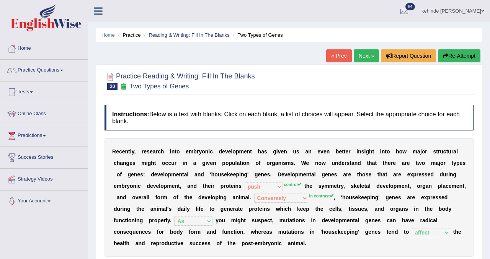
click at [344, 59] on link "« Prev" at bounding box center [338, 55] width 25 height 13
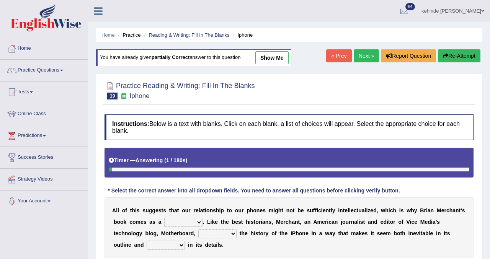
drag, startPoint x: 336, startPoint y: 73, endPoint x: 337, endPoint y: 78, distance: 4.4
click at [336, 77] on div "Home Practice Reading & Writing: Fill In The Blanks Iphone You have already giv…" at bounding box center [289, 191] width 402 height 383
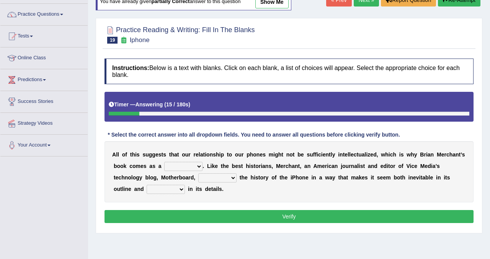
scroll to position [61, 0]
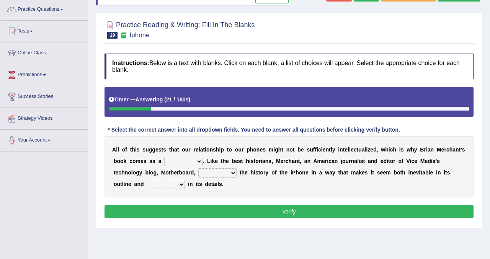
click at [332, 49] on div "Practice Reading & Writing: Fill In The Blanks 19 Iphone Instructions: Below is…" at bounding box center [289, 120] width 387 height 215
click at [202, 161] on select "privilege relief demotion flash" at bounding box center [183, 161] width 38 height 9
select select "relief"
click at [165, 157] on select "privilege relief demotion flash" at bounding box center [183, 161] width 38 height 9
click at [232, 171] on select "enriches unpacks detours contorts" at bounding box center [217, 172] width 38 height 9
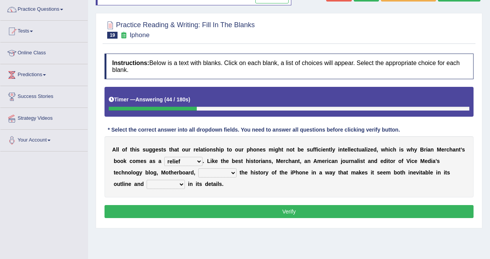
select select "unpacks"
click at [198, 168] on select "enriches unpacks detours contorts" at bounding box center [217, 172] width 38 height 9
click at [182, 184] on select "surprises surprised surprising surprise" at bounding box center [166, 184] width 38 height 9
select select "surprises"
click at [147, 180] on select "surprises surprised surprising surprise" at bounding box center [166, 184] width 38 height 9
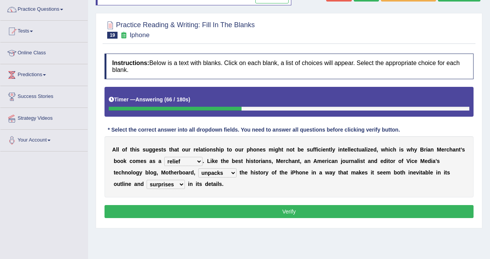
click at [170, 210] on button "Verify" at bounding box center [288, 211] width 369 height 13
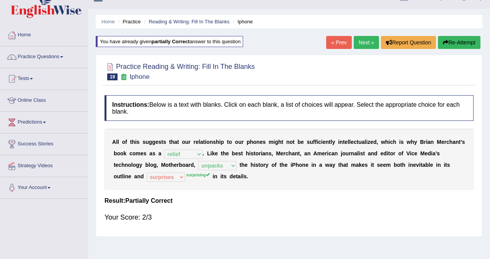
scroll to position [0, 0]
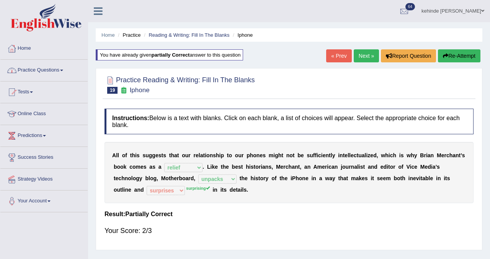
click at [33, 70] on link "Practice Questions" at bounding box center [43, 69] width 87 height 19
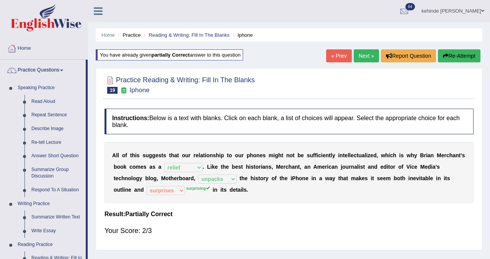
click at [91, 194] on div "Home Practice Reading & Writing: Fill In The Blanks Iphone You have already giv…" at bounding box center [289, 191] width 402 height 383
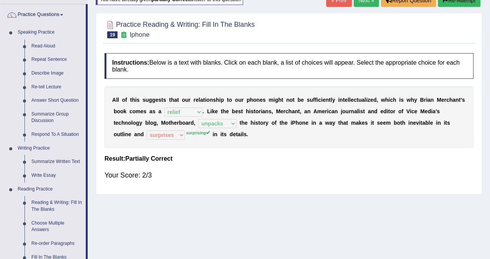
scroll to position [61, 0]
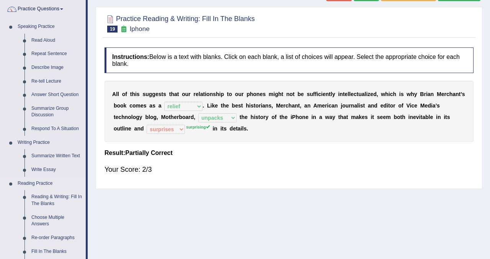
click at [39, 202] on link "Reading & Writing: Fill In The Blanks" at bounding box center [57, 200] width 58 height 20
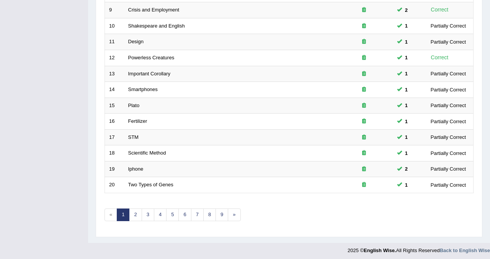
scroll to position [245, 0]
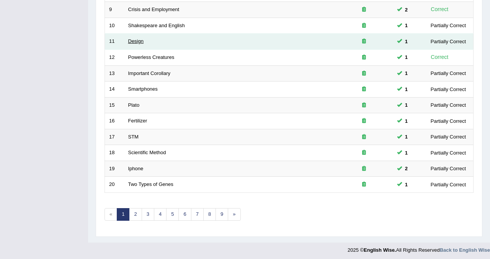
click at [135, 44] on link "Design" at bounding box center [135, 41] width 15 height 6
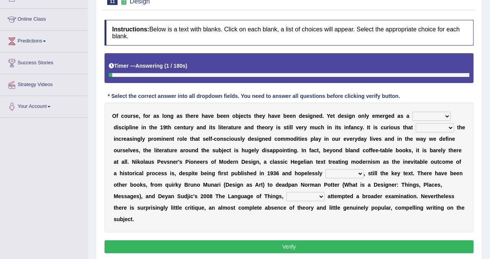
scroll to position [108, 0]
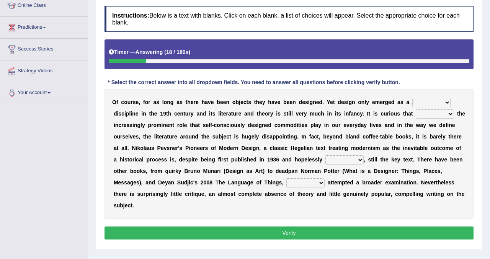
click at [446, 102] on select "bilateral ubiquitous foremost dedicated" at bounding box center [431, 102] width 38 height 9
select select "dedicated"
click at [412, 98] on select "bilateral ubiquitous foremost dedicated" at bounding box center [431, 102] width 38 height 9
click at [450, 113] on select "since despite within through" at bounding box center [435, 113] width 38 height 9
select select "despite"
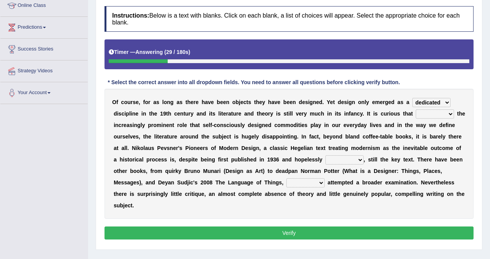
click at [416, 109] on select "since despite within through" at bounding box center [435, 113] width 38 height 9
click at [357, 160] on select "dates dating date dated" at bounding box center [344, 159] width 38 height 9
select select "dated"
click at [325, 155] on select "dates dating date dated" at bounding box center [344, 159] width 38 height 9
click at [320, 183] on select "which then however as" at bounding box center [305, 182] width 38 height 9
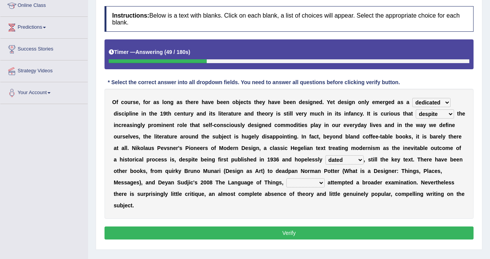
select select "which"
click at [286, 178] on select "which then however as" at bounding box center [305, 182] width 38 height 9
click at [278, 228] on button "Verify" at bounding box center [288, 233] width 369 height 13
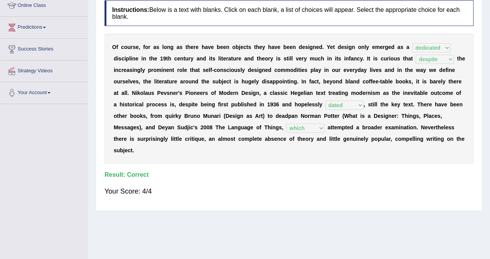
click at [484, 40] on div "Home Practice Reading & Writing: Fill In The Blanks Design You have already giv…" at bounding box center [289, 83] width 402 height 383
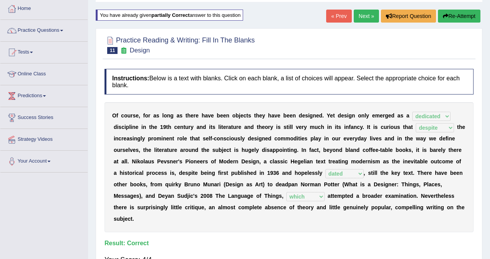
scroll to position [16, 0]
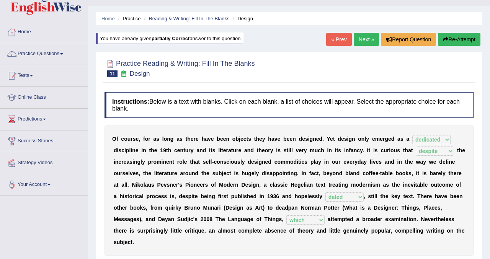
click at [359, 39] on link "Next »" at bounding box center [366, 39] width 25 height 13
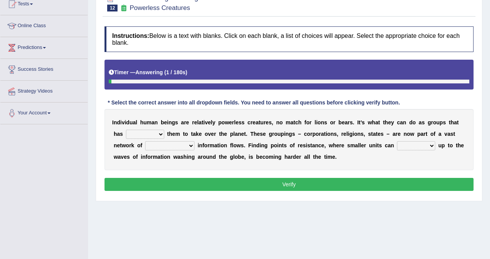
scroll to position [96, 0]
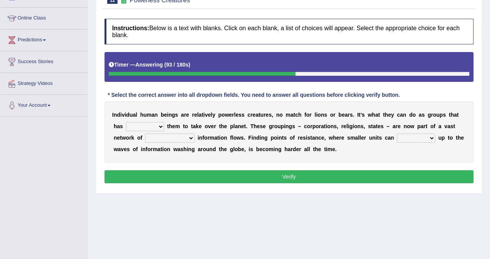
click at [162, 125] on select "enabled contended embodied conjured" at bounding box center [145, 126] width 38 height 9
select select "enabled"
click at [126, 122] on select "enabled contended embodied conjured" at bounding box center [145, 126] width 38 height 9
click at [192, 136] on select "interconnected overlapping fastened exploited" at bounding box center [169, 138] width 49 height 9
select select "interconnected"
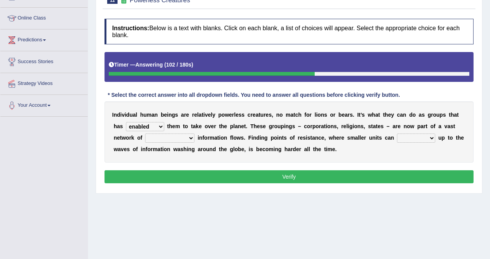
click at [145, 134] on select "interconnected overlapping fastened exploited" at bounding box center [169, 138] width 49 height 9
click at [432, 137] on select "stand raise hail pump" at bounding box center [416, 138] width 38 height 9
select select "stand"
click at [397, 134] on select "stand raise hail pump" at bounding box center [416, 138] width 38 height 9
click at [319, 177] on button "Verify" at bounding box center [288, 176] width 369 height 13
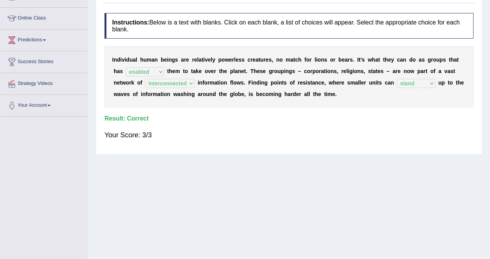
click at [487, 48] on div "Home Practice Reading & Writing: Fill In The Blanks Powerless Creatures You hav…" at bounding box center [289, 95] width 402 height 383
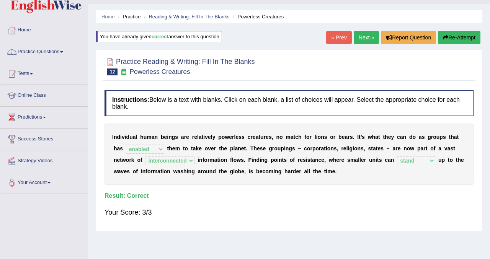
scroll to position [4, 0]
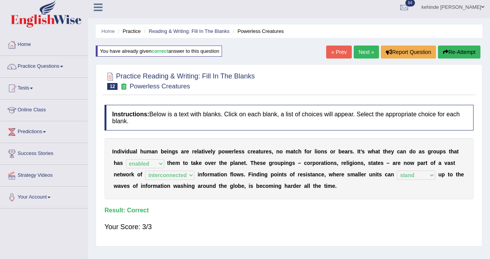
click at [362, 54] on link "Next »" at bounding box center [366, 52] width 25 height 13
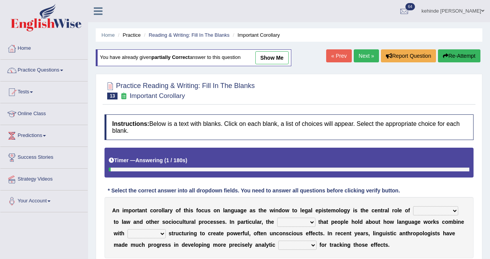
click at [485, 149] on div "Home Practice Reading & Writing: Fill In The Blanks Important Corollary You hav…" at bounding box center [289, 191] width 402 height 383
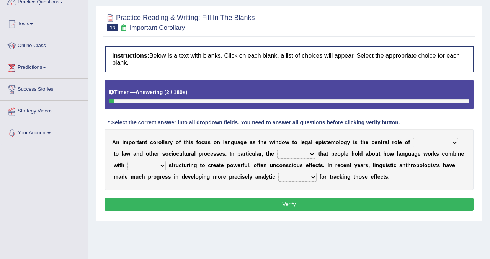
scroll to position [92, 0]
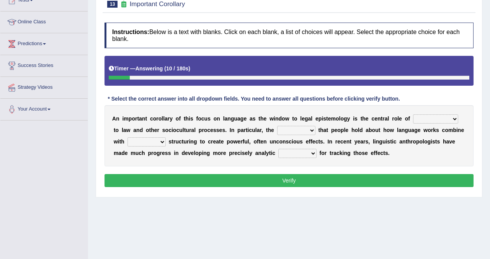
click at [452, 117] on select "discourse epoch dialect acquaintance" at bounding box center [435, 118] width 45 height 9
select select "discourse"
click at [413, 114] on select "discourse epoch dialect acquaintance" at bounding box center [435, 118] width 45 height 9
click at [304, 130] on select "deviation besmirch consent ideas" at bounding box center [296, 130] width 38 height 9
select select "ideas"
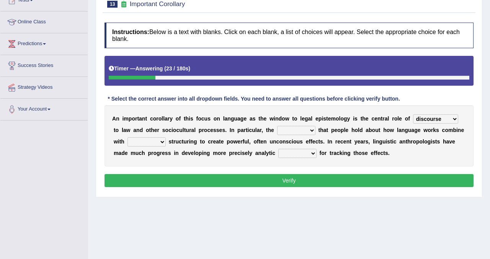
click at [277, 126] on select "deviation besmirch consent ideas" at bounding box center [296, 130] width 38 height 9
click at [161, 140] on select "mandatory linguistic legitimate customary" at bounding box center [146, 141] width 38 height 9
click at [127, 137] on select "mandatory linguistic legitimate customary" at bounding box center [146, 141] width 38 height 9
click at [164, 142] on select "mandatory linguistic legitimate customary" at bounding box center [146, 141] width 38 height 9
select select "legitimate"
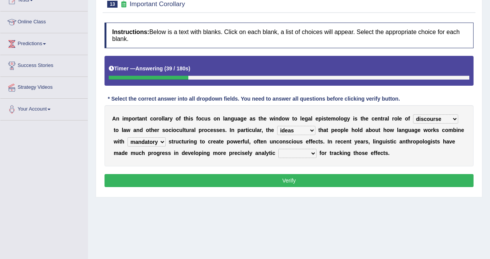
click at [127, 137] on select "mandatory linguistic legitimate customary" at bounding box center [146, 141] width 38 height 9
click at [313, 152] on select "tools appetite albums stroke" at bounding box center [297, 153] width 38 height 9
click at [312, 154] on select "tools appetite albums stroke" at bounding box center [297, 153] width 38 height 9
select select "tools"
click at [278, 149] on select "tools appetite albums stroke" at bounding box center [297, 153] width 38 height 9
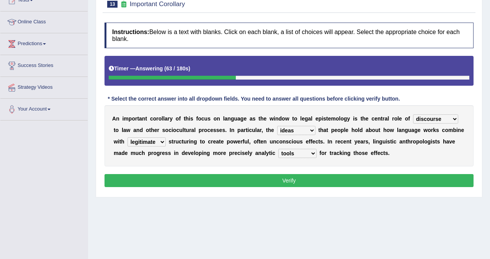
click at [248, 190] on div "Instructions: Below is a text with blanks. Click on each blank, a list of choic…" at bounding box center [289, 106] width 373 height 175
click at [248, 182] on button "Verify" at bounding box center [288, 180] width 369 height 13
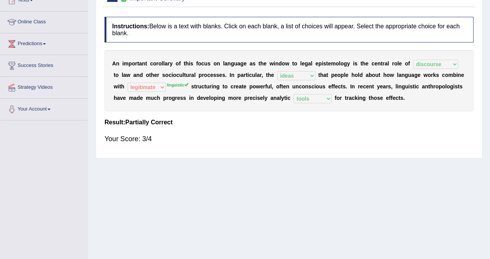
click at [488, 37] on div "Home Practice Reading & Writing: Fill In The Blanks Important Corollary You hav…" at bounding box center [289, 99] width 402 height 383
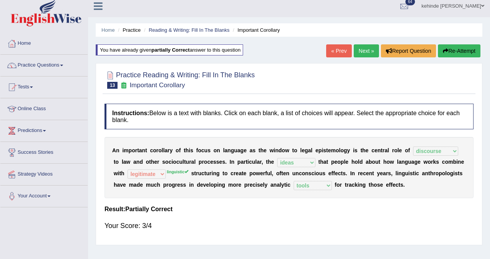
scroll to position [0, 0]
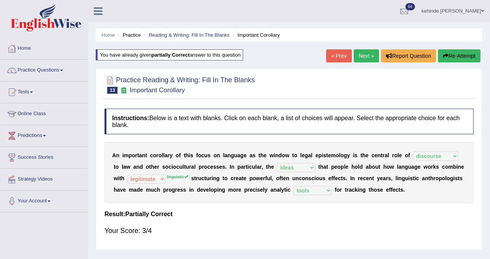
click at [361, 54] on link "Next »" at bounding box center [366, 55] width 25 height 13
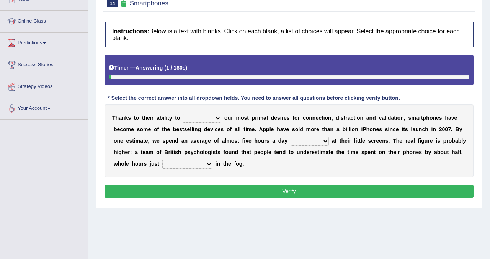
scroll to position [108, 0]
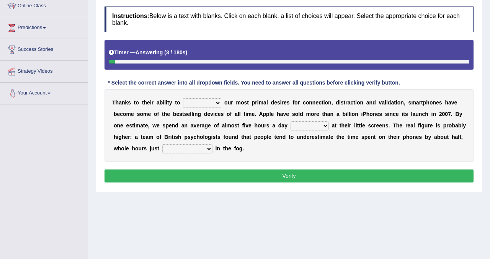
click at [218, 103] on select "hijack describe sharpen conserve" at bounding box center [202, 102] width 38 height 9
select select "hijack"
click at [183, 98] on select "hijack describe sharpen conserve" at bounding box center [202, 102] width 38 height 9
click at [326, 124] on select "watching waggling snoring staring" at bounding box center [309, 125] width 38 height 9
select select "staring"
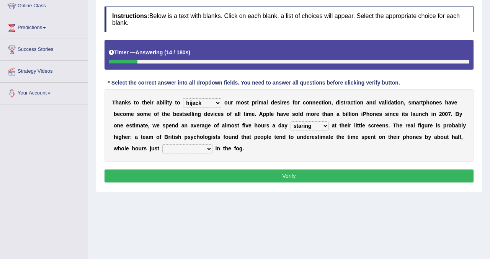
click at [290, 121] on select "watching waggling snoring staring" at bounding box center [309, 125] width 38 height 9
click at [209, 147] on select "has evaporated evaporating evaporate evaporates" at bounding box center [187, 148] width 50 height 9
select select "evaporating"
click at [162, 144] on select "has evaporated evaporating evaporate evaporates" at bounding box center [187, 148] width 50 height 9
click at [173, 184] on div "Instructions: Below is a text with blanks. Click on each blank, a list of choic…" at bounding box center [289, 96] width 373 height 186
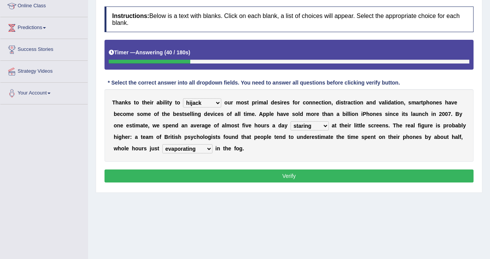
click at [176, 175] on button "Verify" at bounding box center [288, 176] width 369 height 13
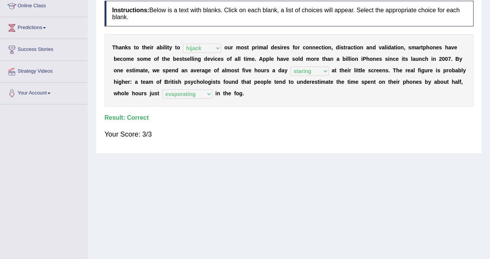
click at [487, 36] on div "Home Practice Reading & Writing: Fill In The Blanks Smartphones You have alread…" at bounding box center [289, 83] width 402 height 383
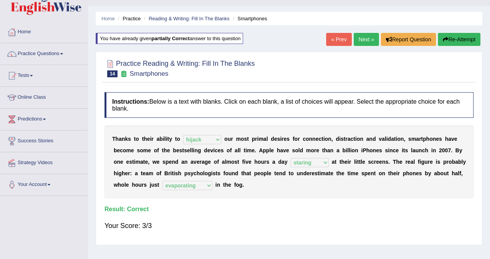
scroll to position [16, 0]
click at [362, 39] on link "Next »" at bounding box center [366, 39] width 25 height 13
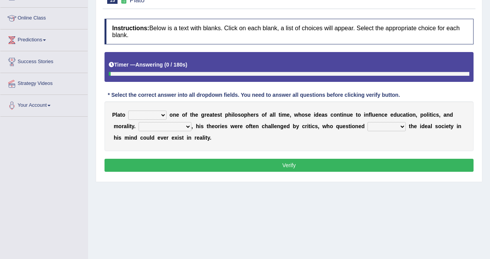
scroll to position [107, 0]
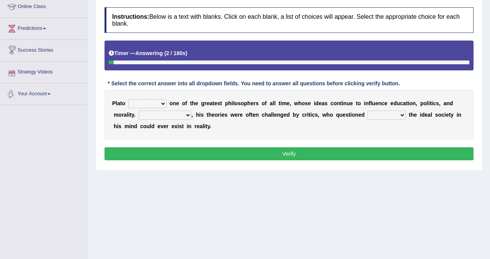
click at [163, 103] on select "keeps comes claims remains" at bounding box center [147, 103] width 38 height 9
select select "remains"
click at [128, 99] on select "keeps comes claims remains" at bounding box center [147, 103] width 38 height 9
click at [186, 115] on select "Notwithstanding So However Whatever" at bounding box center [165, 115] width 53 height 9
select select "However"
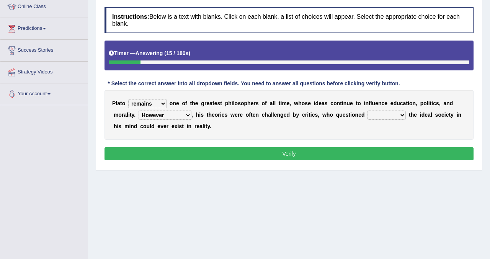
click at [139, 111] on select "Notwithstanding So However Whatever" at bounding box center [165, 115] width 53 height 9
click at [401, 114] on select "which what that whether" at bounding box center [386, 115] width 38 height 9
select select "whether"
click at [367, 111] on select "which what that whether" at bounding box center [386, 115] width 38 height 9
click at [320, 153] on button "Verify" at bounding box center [288, 153] width 369 height 13
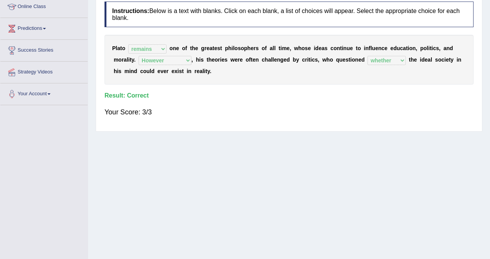
click at [486, 28] on div "Home Practice Reading & Writing: Fill In The Blanks Plato You have already give…" at bounding box center [289, 84] width 402 height 383
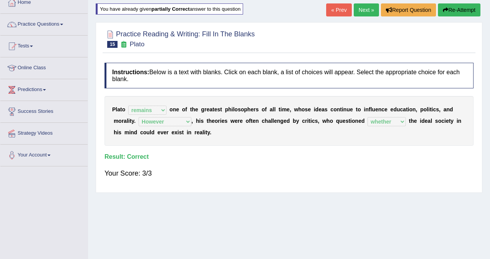
scroll to position [31, 0]
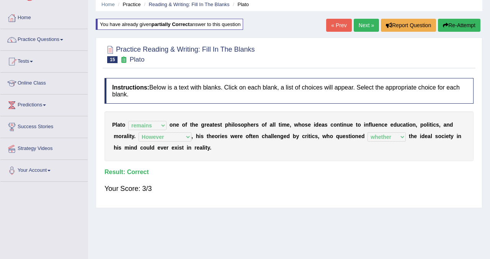
click at [357, 24] on link "Next »" at bounding box center [366, 25] width 25 height 13
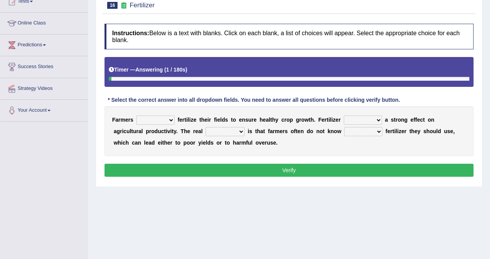
scroll to position [92, 0]
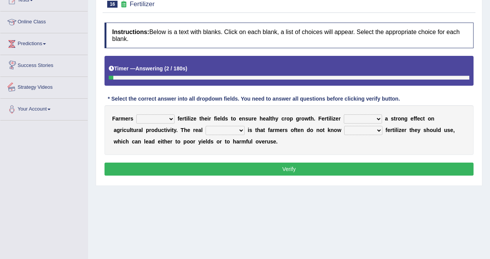
click at [168, 118] on select "must should need can" at bounding box center [155, 118] width 38 height 9
select select "can"
click at [136, 114] on select "must should need can" at bounding box center [155, 118] width 38 height 9
click at [377, 118] on select "has had have having" at bounding box center [363, 118] width 38 height 9
click at [344, 114] on select "has had have having" at bounding box center [363, 118] width 38 height 9
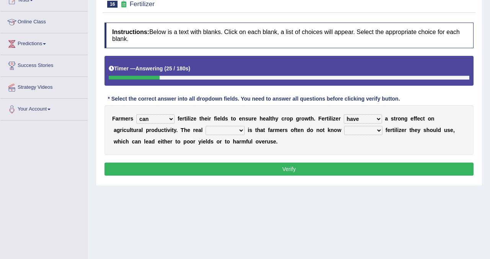
click at [377, 117] on select "has had have having" at bounding box center [363, 118] width 38 height 9
select select "has"
click at [344, 114] on select "has had have having" at bounding box center [363, 118] width 38 height 9
click at [240, 131] on select "problem question conclusion answer" at bounding box center [225, 130] width 39 height 9
select select "problem"
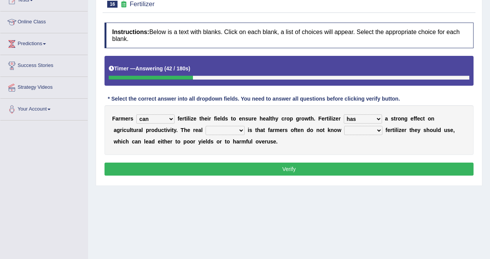
click at [206, 126] on select "problem question conclusion answer" at bounding box center [225, 130] width 39 height 9
click at [373, 129] on select "how much how many however so much" at bounding box center [363, 130] width 38 height 9
select select "how many"
click at [344, 126] on select "how much how many however so much" at bounding box center [363, 130] width 38 height 9
click at [263, 167] on button "Verify" at bounding box center [288, 169] width 369 height 13
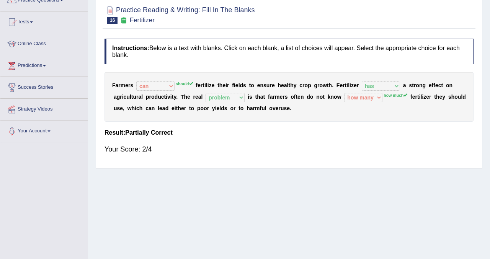
scroll to position [0, 0]
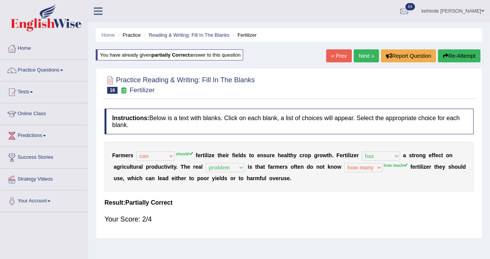
click at [463, 57] on button "Re-Attempt" at bounding box center [459, 55] width 42 height 13
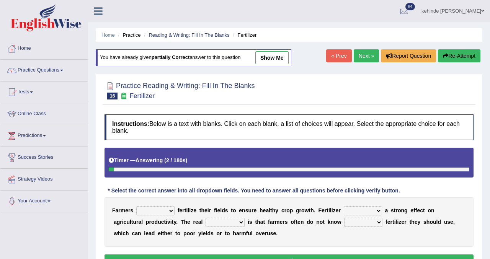
click at [171, 210] on select "must should need can" at bounding box center [155, 210] width 38 height 9
select select "should"
click at [136, 206] on select "must should need can" at bounding box center [155, 210] width 38 height 9
click at [377, 209] on select "has had have having" at bounding box center [363, 210] width 38 height 9
click at [238, 222] on select "problem question conclusion answer" at bounding box center [225, 222] width 39 height 9
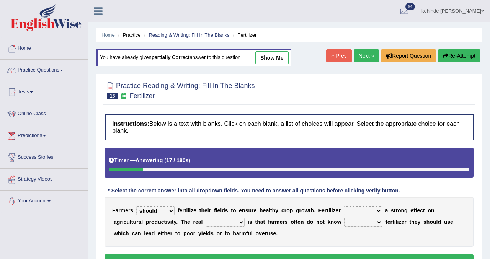
select select "problem"
click at [206, 218] on select "problem question conclusion answer" at bounding box center [225, 222] width 39 height 9
click at [376, 210] on select "has had have having" at bounding box center [363, 210] width 38 height 9
select select "has"
click at [344, 206] on select "has had have having" at bounding box center [363, 210] width 38 height 9
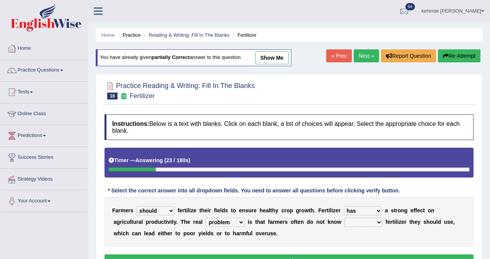
click at [313, 256] on button "Verify" at bounding box center [288, 260] width 369 height 13
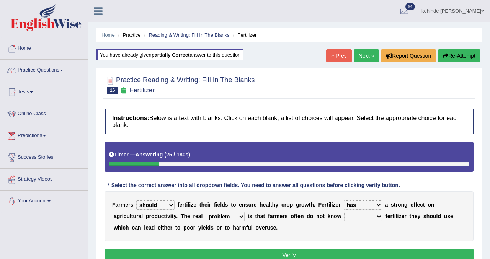
click at [377, 215] on select "how much how many however so much" at bounding box center [363, 216] width 38 height 9
select select "how much"
click at [344, 212] on select "how much how many however so much" at bounding box center [363, 216] width 38 height 9
click at [289, 257] on button "Verify" at bounding box center [288, 255] width 369 height 13
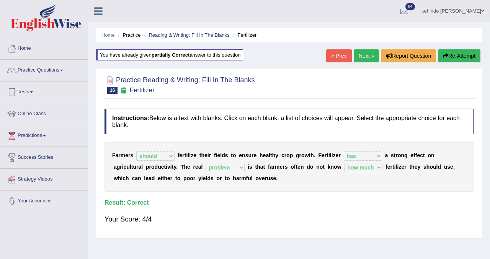
click at [367, 58] on link "Next »" at bounding box center [366, 55] width 25 height 13
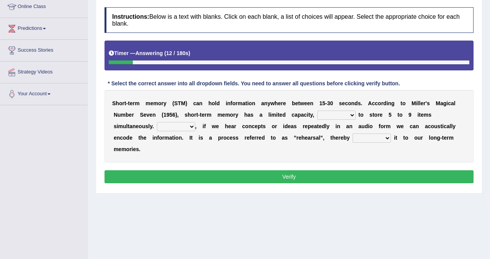
click at [352, 115] on select "being able is able be able unable" at bounding box center [336, 115] width 38 height 9
click at [349, 114] on select "being able is able be able unable" at bounding box center [336, 115] width 38 height 9
select select "unable"
click at [317, 111] on select "being able is able be able unable" at bounding box center [336, 115] width 38 height 9
click at [193, 126] on select "However So Moreover Therefore" at bounding box center [176, 126] width 38 height 9
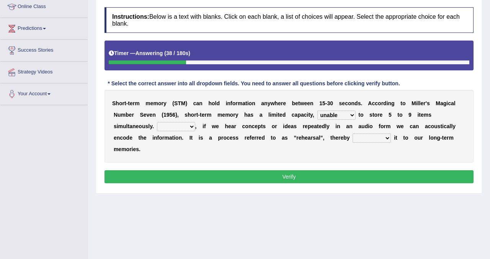
select select "However"
click at [157, 122] on select "However So Moreover Therefore" at bounding box center [176, 126] width 38 height 9
click at [388, 139] on select "commit commits commiting commited" at bounding box center [371, 138] width 38 height 9
select select "commits"
click at [352, 134] on select "commit commits commiting commited" at bounding box center [371, 138] width 38 height 9
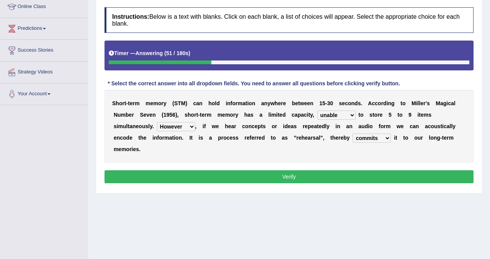
click at [308, 180] on button "Verify" at bounding box center [288, 176] width 369 height 13
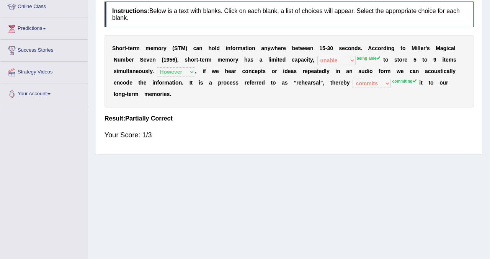
click at [486, 36] on div "Home Practice Reading & Writing: Fill In The Blanks STM You have already given …" at bounding box center [289, 84] width 402 height 383
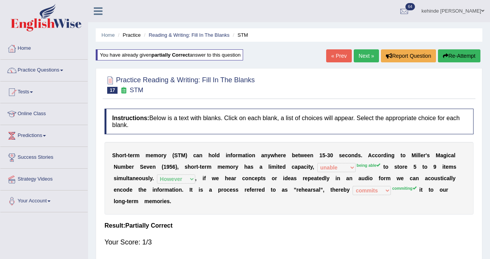
click at [467, 60] on button "Re-Attempt" at bounding box center [459, 55] width 42 height 13
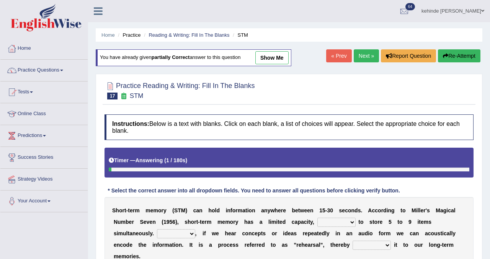
click at [189, 232] on select "However So Moreover Therefore" at bounding box center [176, 233] width 38 height 9
select select "However"
click at [157, 229] on select "However So Moreover Therefore" at bounding box center [176, 233] width 38 height 9
click at [350, 221] on select "being able is able be able unable" at bounding box center [336, 222] width 38 height 9
select select "being able"
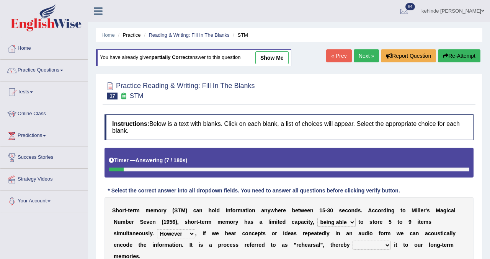
click at [317, 218] on select "being able is able be able unable" at bounding box center [336, 222] width 38 height 9
click at [387, 244] on select "commit commits commiting commited" at bounding box center [371, 245] width 38 height 9
select select "commiting"
click at [352, 241] on select "commit commits commiting commited" at bounding box center [371, 245] width 38 height 9
click at [484, 222] on div "Home Practice Reading & Writing: Fill In The Blanks STM You have already given …" at bounding box center [289, 191] width 402 height 383
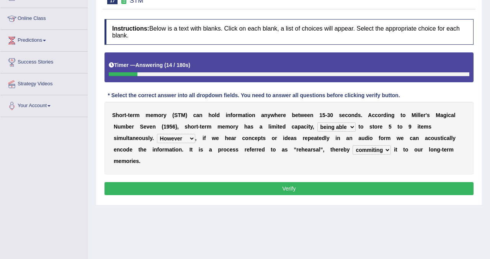
scroll to position [122, 0]
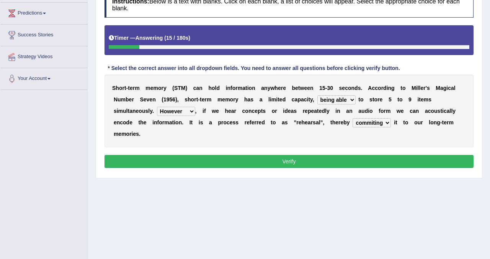
click at [292, 163] on button "Verify" at bounding box center [288, 161] width 369 height 13
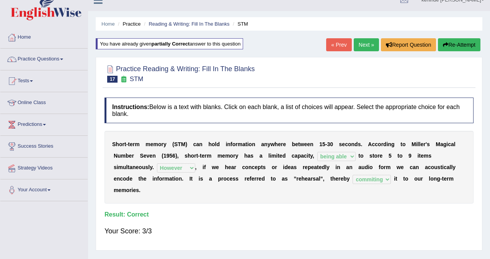
scroll to position [0, 0]
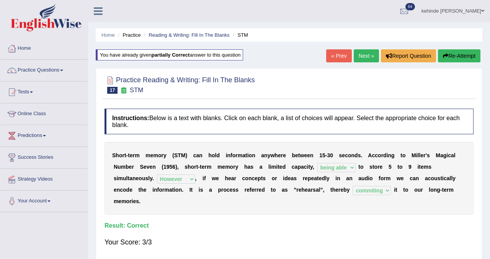
click at [360, 57] on link "Next »" at bounding box center [366, 55] width 25 height 13
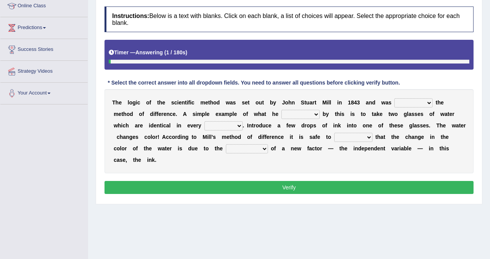
scroll to position [122, 0]
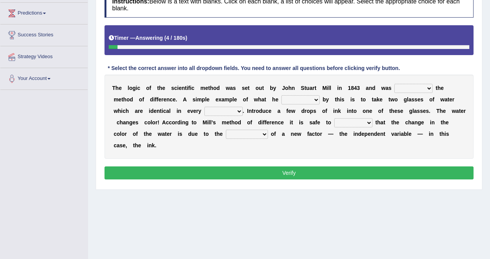
click at [428, 87] on select "pointed claimed demanded named" at bounding box center [413, 88] width 38 height 9
click at [394, 84] on select "pointed claimed demanded named" at bounding box center [413, 88] width 38 height 9
click at [430, 88] on select "pointed claimed demanded named" at bounding box center [413, 88] width 38 height 9
select select "named"
click at [394, 84] on select "pointed claimed demanded named" at bounding box center [413, 88] width 38 height 9
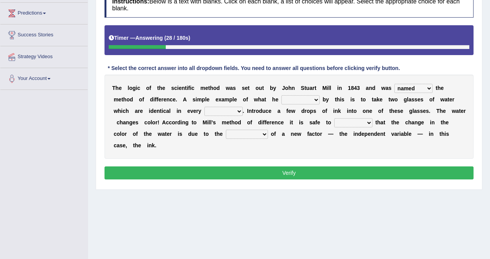
click at [316, 99] on select "capped charged found meant" at bounding box center [300, 99] width 38 height 9
select select "meant"
click at [282, 95] on select "capped charged found meant" at bounding box center [300, 99] width 38 height 9
click at [238, 110] on select "thought identity measure respect" at bounding box center [223, 111] width 38 height 9
select select "measure"
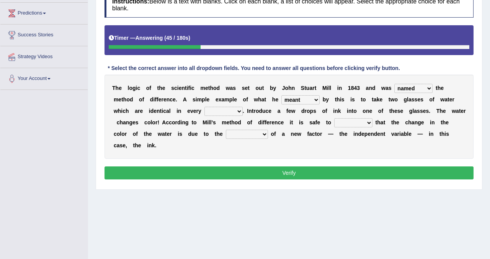
click at [204, 107] on select "thought identity measure respect" at bounding box center [223, 111] width 38 height 9
click at [369, 121] on select "assume discuss prefer acclaim" at bounding box center [353, 122] width 38 height 9
select select "assume"
click at [334, 118] on select "assume discuss prefer acclaim" at bounding box center [353, 122] width 38 height 9
click at [265, 136] on select "introduction magnitude preparation purification" at bounding box center [247, 134] width 42 height 9
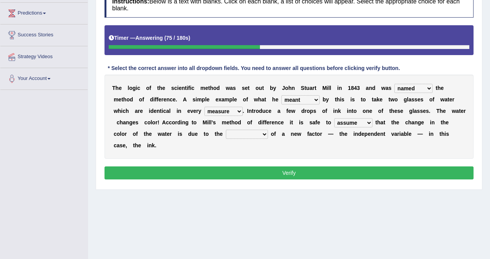
select select "magnitude"
click at [226, 130] on select "introduction magnitude preparation purification" at bounding box center [247, 134] width 42 height 9
click at [430, 87] on select "pointed claimed demanded named" at bounding box center [413, 88] width 38 height 9
click at [296, 176] on button "Verify" at bounding box center [288, 172] width 369 height 13
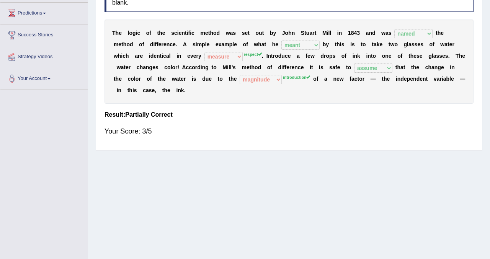
scroll to position [0, 0]
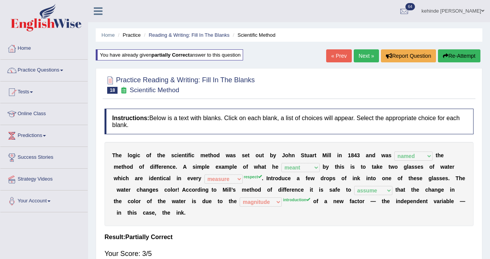
click at [459, 55] on button "Re-Attempt" at bounding box center [459, 55] width 42 height 13
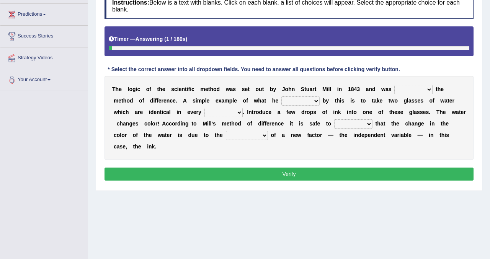
scroll to position [122, 0]
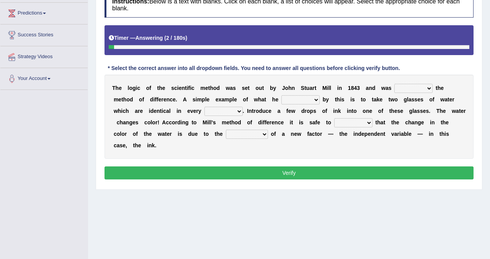
click at [428, 88] on select "pointed claimed demanded named" at bounding box center [413, 88] width 38 height 9
click at [394, 84] on select "pointed claimed demanded named" at bounding box center [413, 88] width 38 height 9
click at [432, 87] on select "pointed claimed demanded named" at bounding box center [413, 88] width 38 height 9
select select "named"
click at [394, 84] on select "pointed claimed demanded named" at bounding box center [413, 88] width 38 height 9
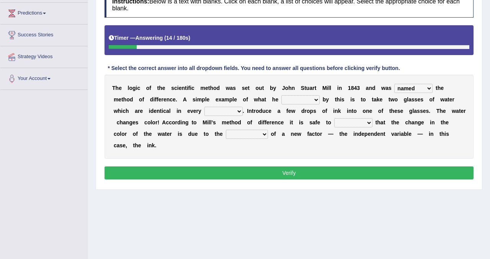
click at [318, 99] on select "capped charged found meant" at bounding box center [300, 99] width 38 height 9
select select "meant"
click at [282, 95] on select "capped charged found meant" at bounding box center [300, 99] width 38 height 9
click at [238, 111] on select "thought identity measure respect" at bounding box center [223, 111] width 38 height 9
select select "respect"
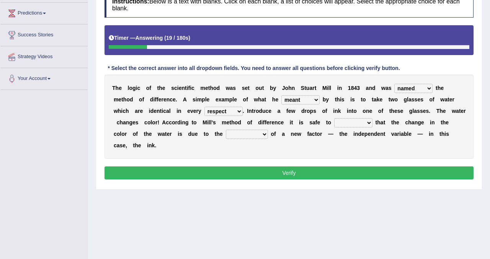
click at [204, 107] on select "thought identity measure respect" at bounding box center [223, 111] width 38 height 9
click at [368, 121] on select "assume discuss prefer acclaim" at bounding box center [353, 122] width 38 height 9
select select "assume"
click at [334, 118] on select "assume discuss prefer acclaim" at bounding box center [353, 122] width 38 height 9
click at [265, 134] on select "introduction magnitude preparation purification" at bounding box center [247, 134] width 42 height 9
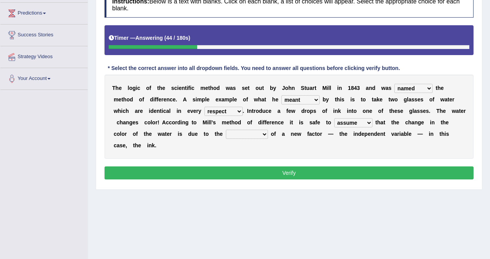
select select "introduction"
click at [226, 130] on select "introduction magnitude preparation purification" at bounding box center [247, 134] width 42 height 9
click at [281, 176] on button "Verify" at bounding box center [288, 172] width 369 height 13
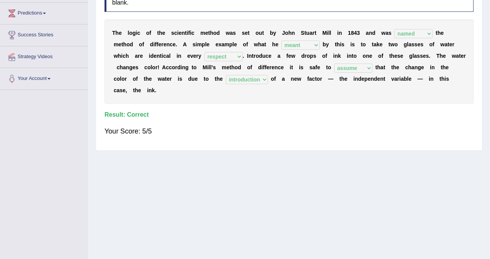
click at [486, 24] on div "Home Practice Reading & Writing: Fill In The Blanks Scientific Method You have …" at bounding box center [289, 69] width 402 height 383
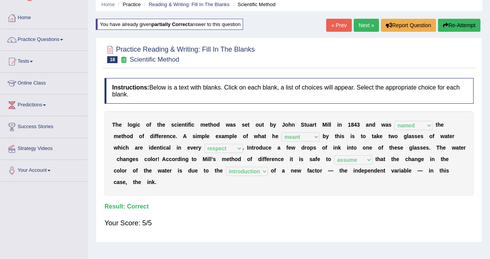
scroll to position [31, 0]
click at [366, 23] on link "Next »" at bounding box center [366, 25] width 25 height 13
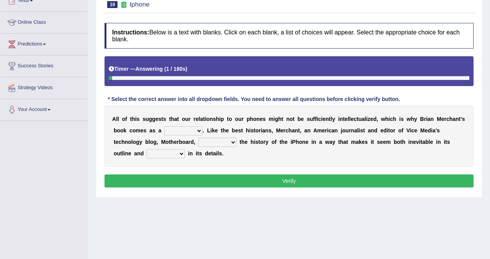
scroll to position [92, 0]
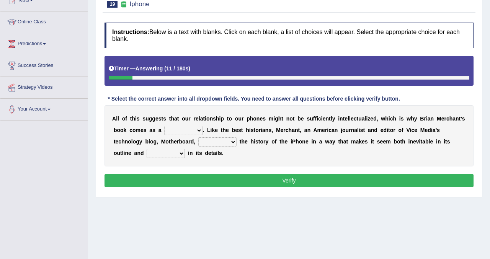
click at [200, 129] on select "privilege relief demotion flash" at bounding box center [183, 130] width 38 height 9
select select "relief"
click at [165, 126] on select "privilege relief demotion flash" at bounding box center [183, 130] width 38 height 9
click at [234, 142] on select "enriches unpacks detours contorts" at bounding box center [217, 141] width 38 height 9
select select "unpacks"
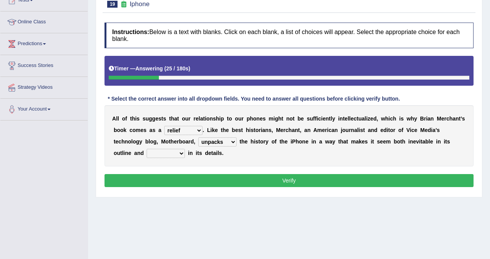
click at [198, 137] on select "enriches unpacks detours contorts" at bounding box center [217, 141] width 38 height 9
click at [179, 155] on select "surprises surprised surprising surprise" at bounding box center [166, 153] width 38 height 9
select select "surprising"
click at [147, 149] on select "surprises surprised surprising surprise" at bounding box center [166, 153] width 38 height 9
click at [160, 188] on div "Instructions: Below is a text with blanks. Click on each blank, a list of choic…" at bounding box center [289, 106] width 373 height 175
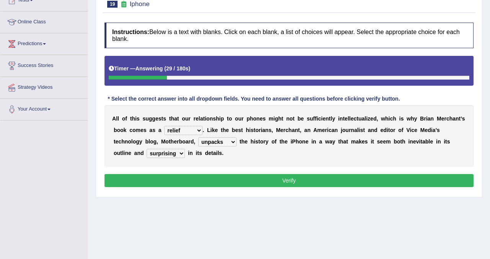
click at [163, 181] on button "Verify" at bounding box center [288, 180] width 369 height 13
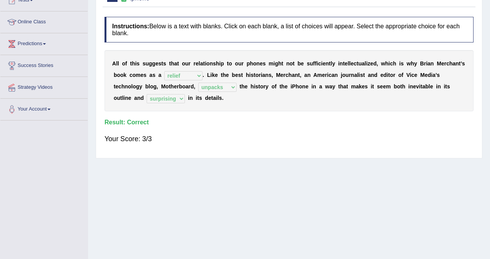
click at [485, 52] on div "Home Practice Reading & Writing: Fill In The Blanks Iphone You have already giv…" at bounding box center [289, 99] width 402 height 383
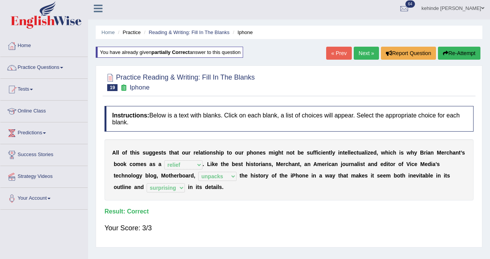
scroll to position [0, 0]
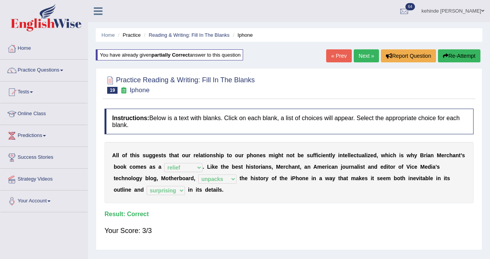
click at [359, 53] on link "Next »" at bounding box center [366, 55] width 25 height 13
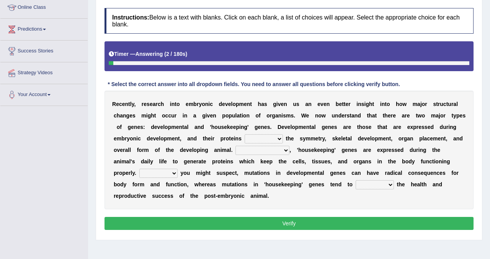
scroll to position [107, 0]
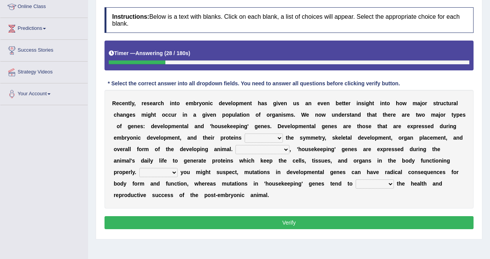
click at [279, 138] on select "push control hold elevate" at bounding box center [264, 138] width 38 height 9
select select "control"
click at [245, 134] on select "push control hold elevate" at bounding box center [264, 138] width 38 height 9
click at [277, 139] on select "push control hold elevate" at bounding box center [264, 138] width 38 height 9
click at [282, 147] on select "Correspondingly Inclusively Conversely In contrast" at bounding box center [262, 149] width 54 height 9
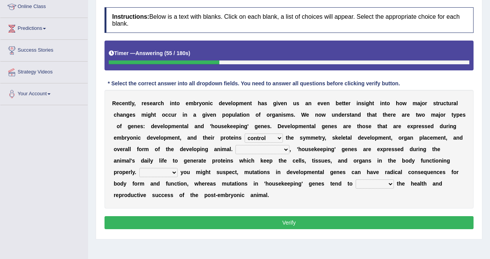
select select "In contrast"
click at [235, 145] on select "Correspondingly Inclusively Conversely In contrast" at bounding box center [262, 149] width 54 height 9
click at [175, 175] on select "For As With Within" at bounding box center [158, 172] width 38 height 9
select select "As"
click at [139, 168] on select "For As With Within" at bounding box center [158, 172] width 38 height 9
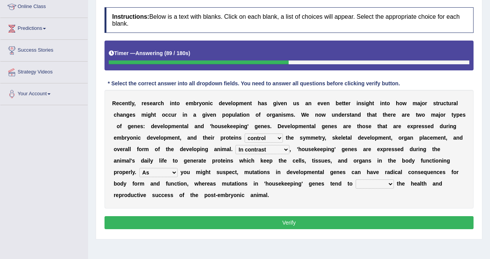
click at [390, 182] on select "affect effect interrupt defect" at bounding box center [375, 183] width 38 height 9
select select "affect"
click at [356, 179] on select "affect effect interrupt defect" at bounding box center [375, 183] width 38 height 9
click at [230, 225] on button "Verify" at bounding box center [288, 222] width 369 height 13
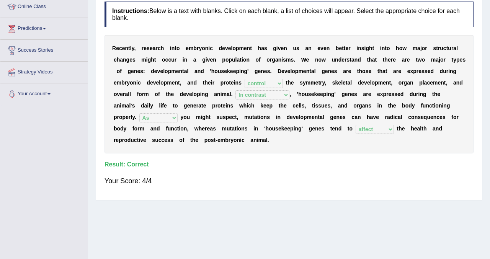
click at [484, 63] on div "Home Practice Reading & Writing: Fill In The Blanks Two Types of Genes You have…" at bounding box center [289, 84] width 402 height 383
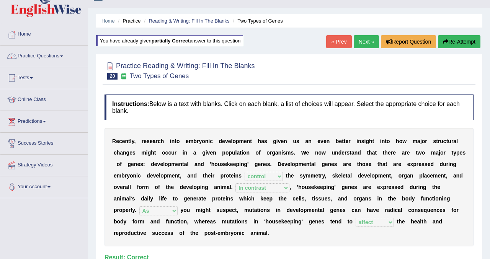
scroll to position [0, 0]
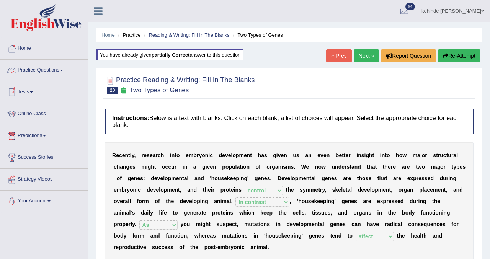
click at [25, 74] on link "Practice Questions" at bounding box center [43, 69] width 87 height 19
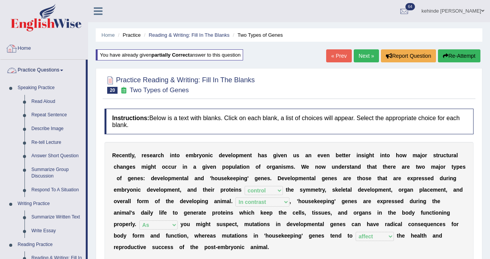
click at [30, 50] on link "Home" at bounding box center [43, 47] width 87 height 19
